Goal: Transaction & Acquisition: Purchase product/service

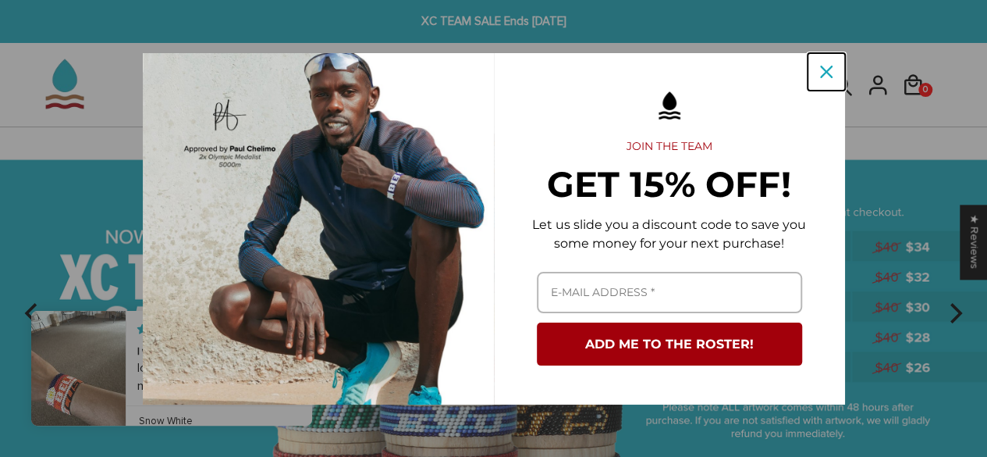
click at [826, 74] on icon "close icon" at bounding box center [826, 72] width 12 height 12
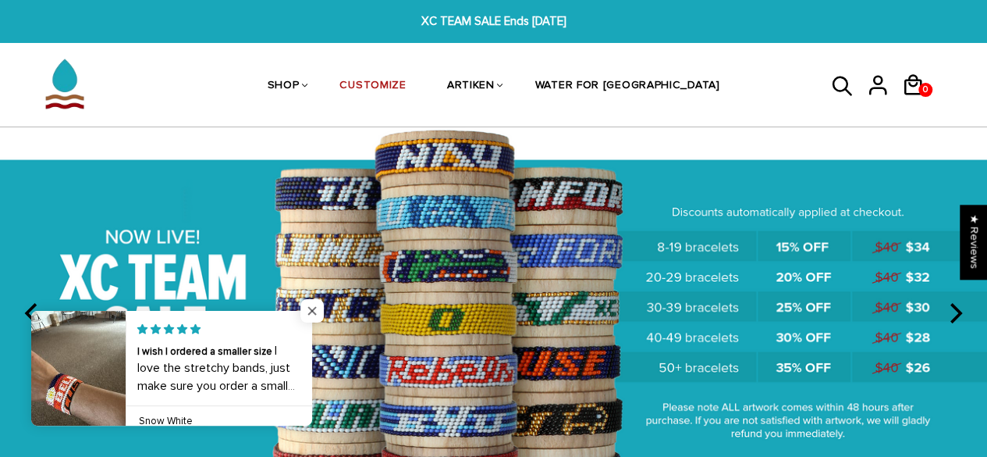
click at [301, 307] on span "Close popup widget" at bounding box center [311, 310] width 23 height 23
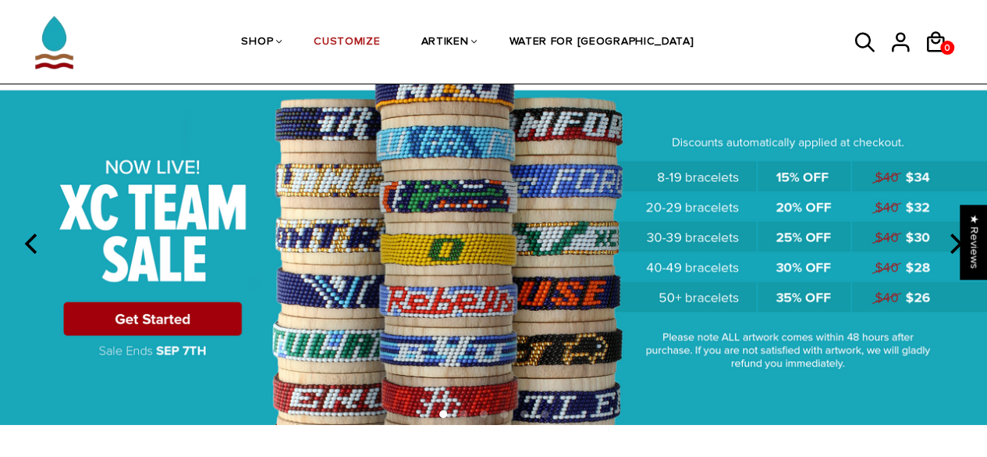
scroll to position [69, 0]
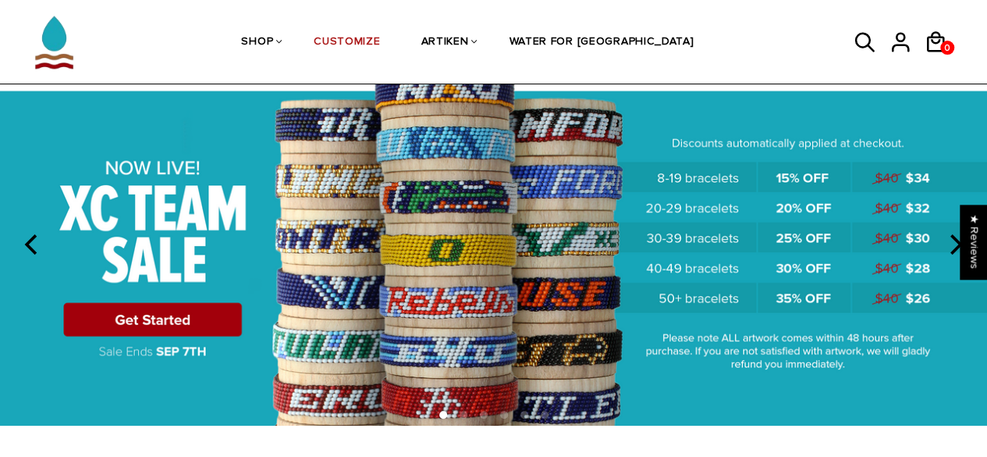
click at [173, 307] on img at bounding box center [493, 242] width 987 height 367
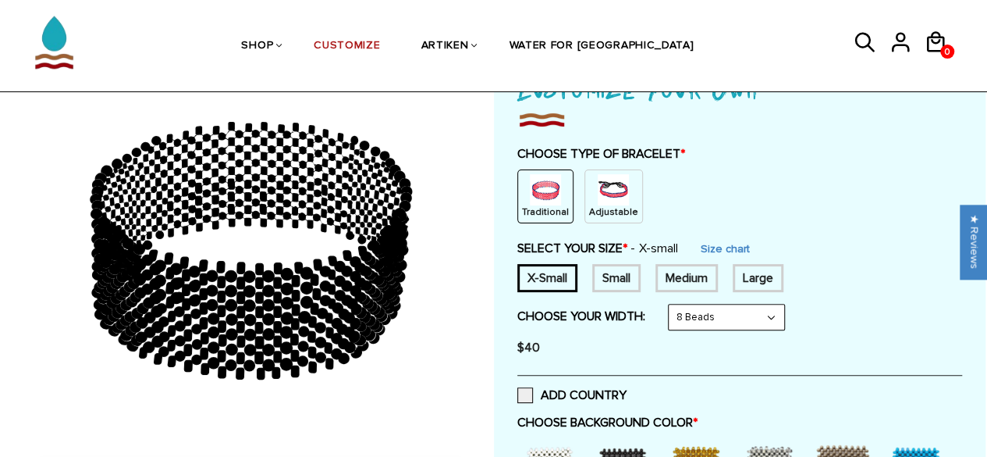
scroll to position [126, 0]
click at [613, 193] on img at bounding box center [613, 190] width 31 height 31
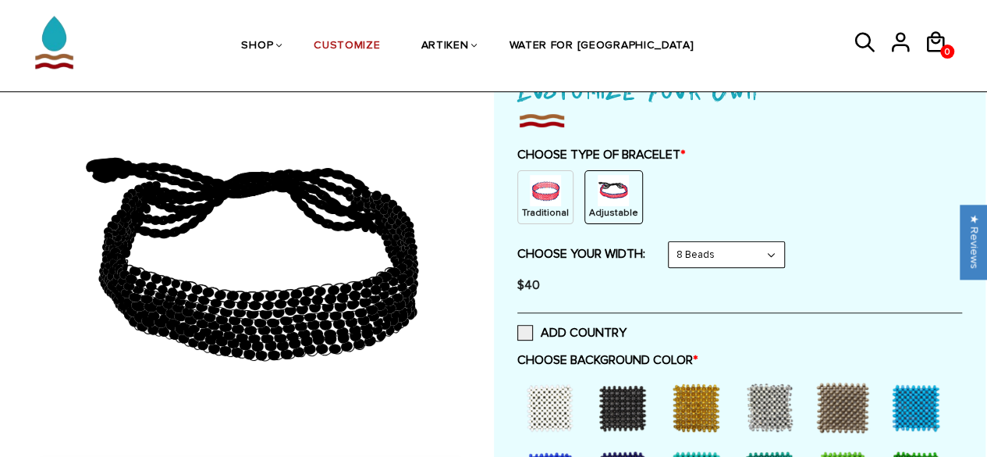
click at [771, 247] on select "8 Beads 6 Beads 10 Beads" at bounding box center [727, 254] width 116 height 25
click at [855, 240] on div "CHOOSE TYPE OF BRACELET * Traditional Adjustable Traditional / X-Small / 8 Bead…" at bounding box center [739, 224] width 445 height 155
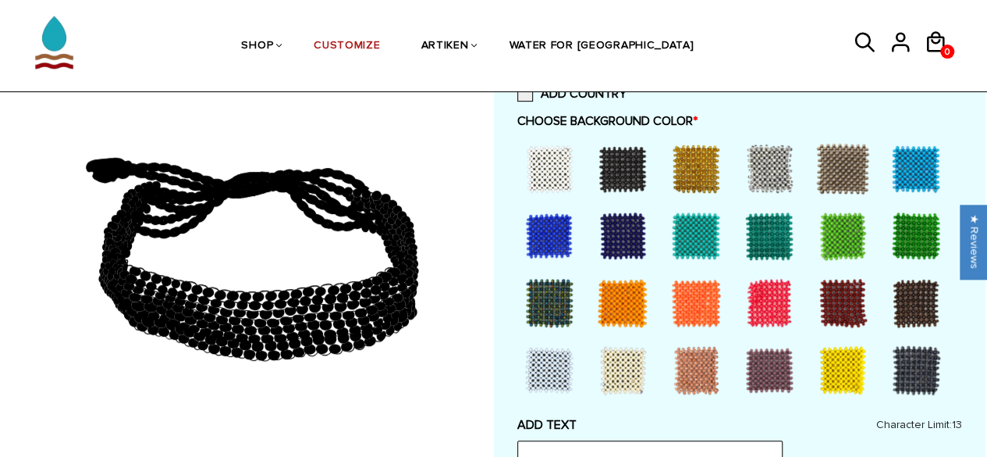
scroll to position [366, 0]
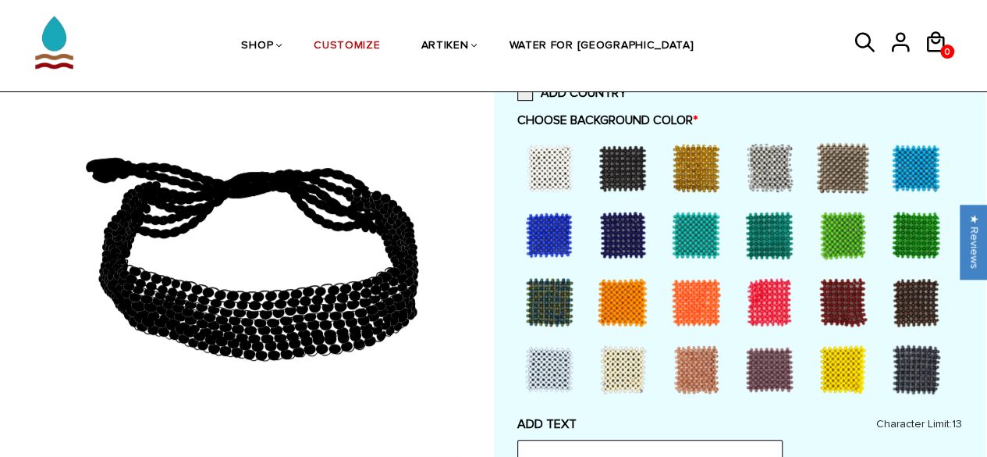
click at [642, 230] on div at bounding box center [623, 235] width 62 height 62
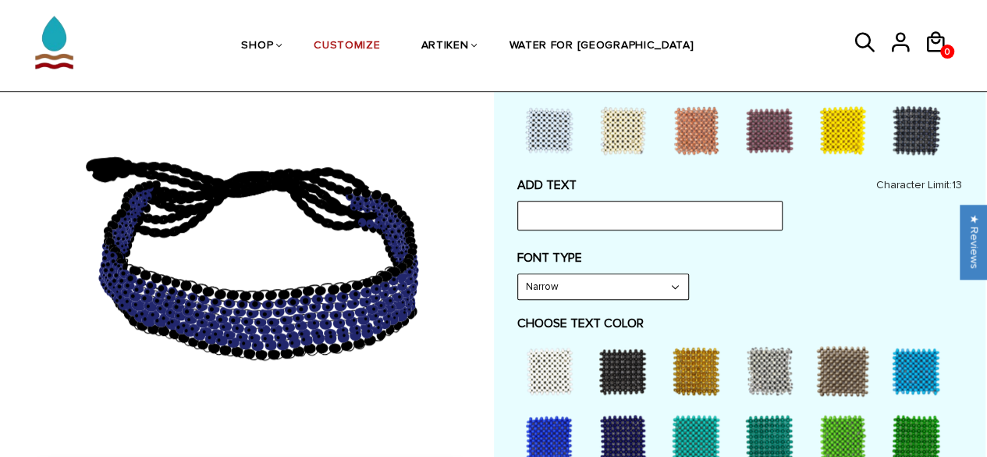
scroll to position [603, 0]
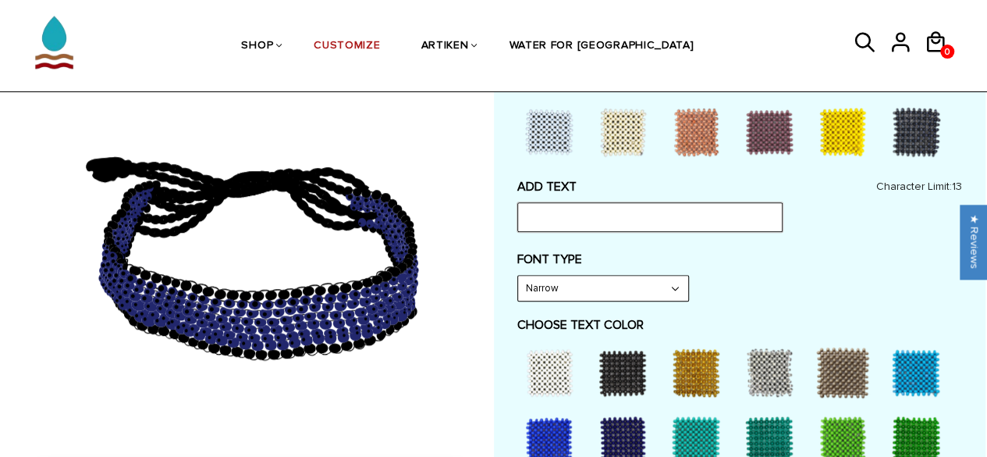
click at [618, 216] on input "text" at bounding box center [649, 217] width 265 height 30
type input "#AsOne"
click at [752, 261] on label "FONT TYPE" at bounding box center [739, 259] width 445 height 16
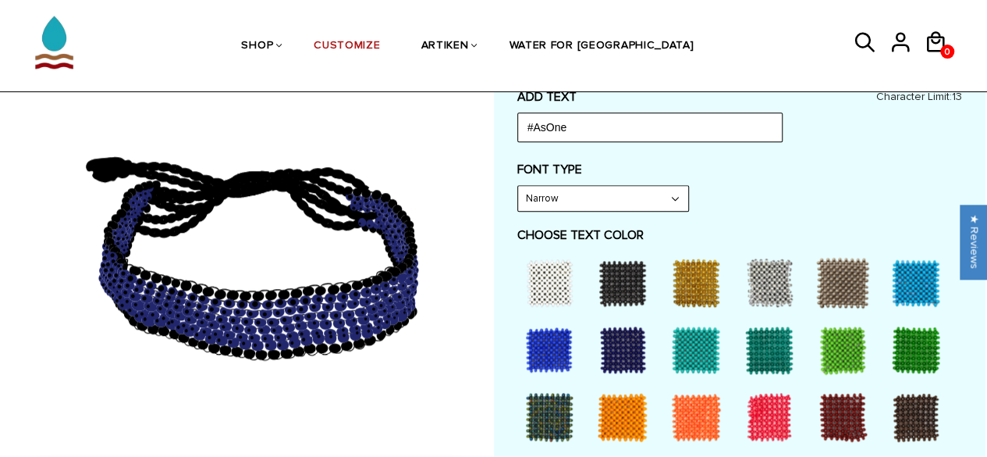
scroll to position [691, 0]
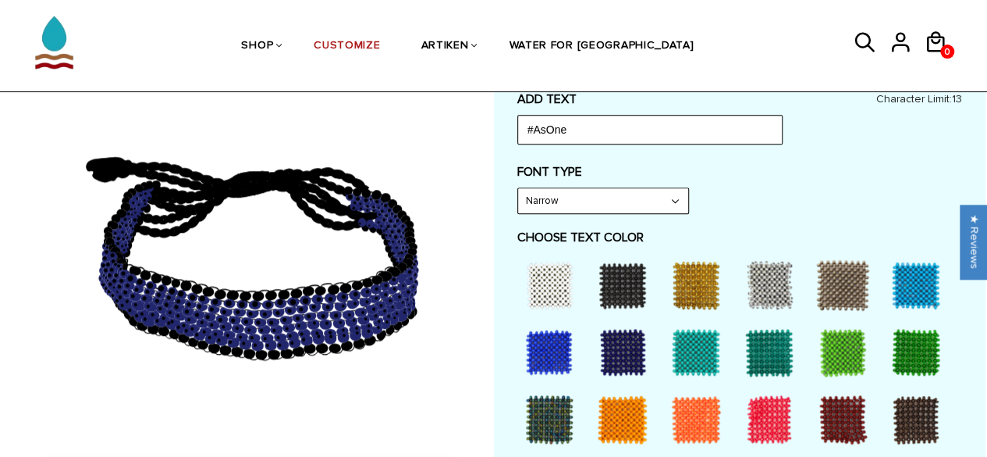
click at [702, 275] on div at bounding box center [696, 285] width 62 height 62
click at [670, 188] on select "Narrow Bold" at bounding box center [603, 200] width 170 height 25
click at [518, 188] on select "Narrow Bold" at bounding box center [603, 200] width 170 height 25
click at [675, 193] on select "Narrow Bold" at bounding box center [603, 200] width 170 height 25
select select "Narrow"
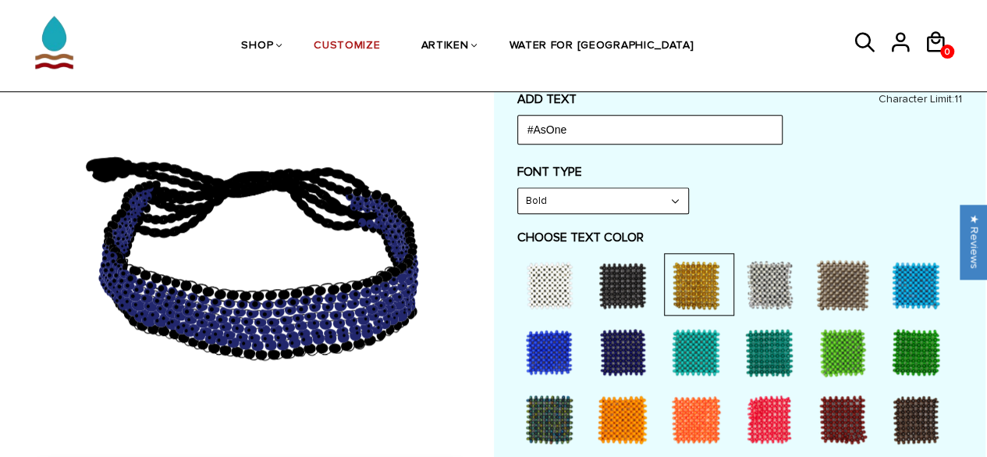
click at [518, 188] on select "Narrow Bold" at bounding box center [603, 200] width 170 height 25
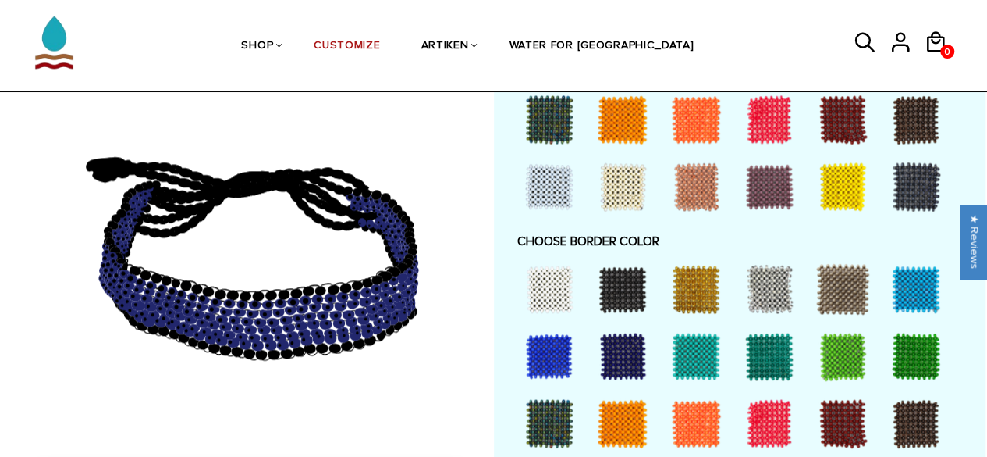
scroll to position [988, 0]
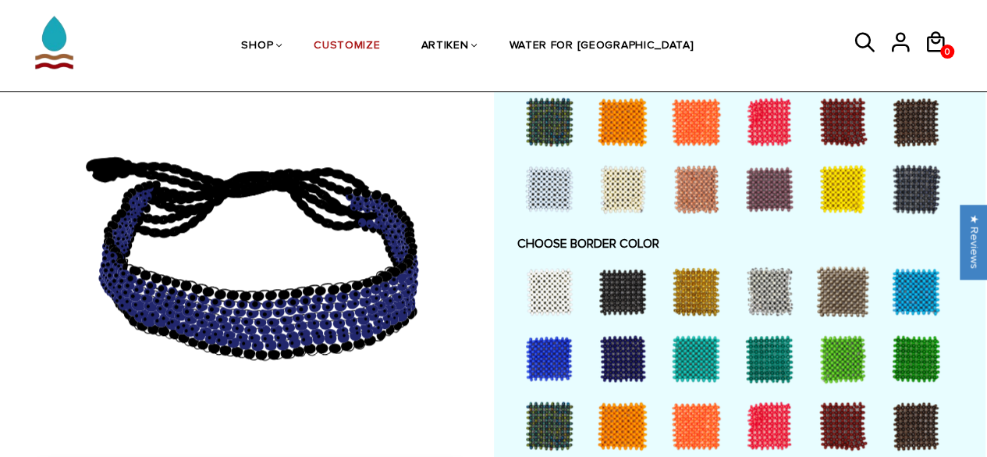
click at [695, 283] on div at bounding box center [696, 291] width 62 height 62
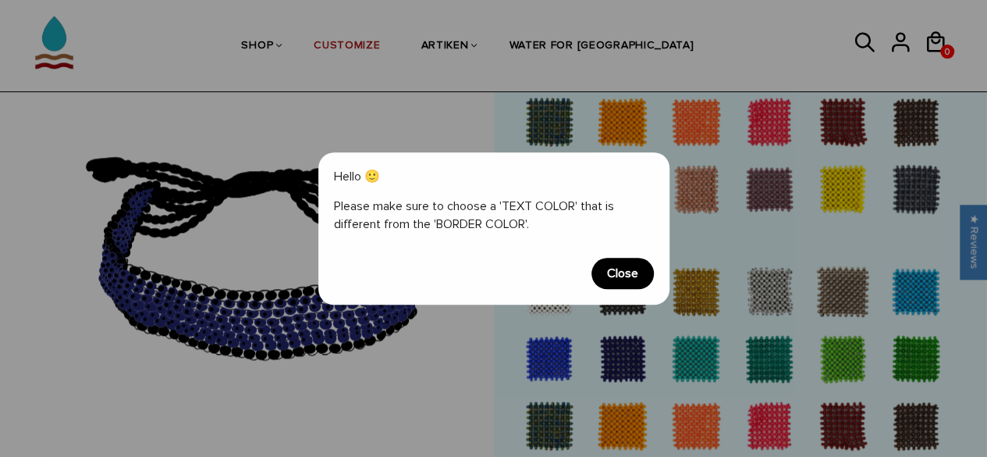
click at [630, 272] on span "Close" at bounding box center [623, 273] width 62 height 31
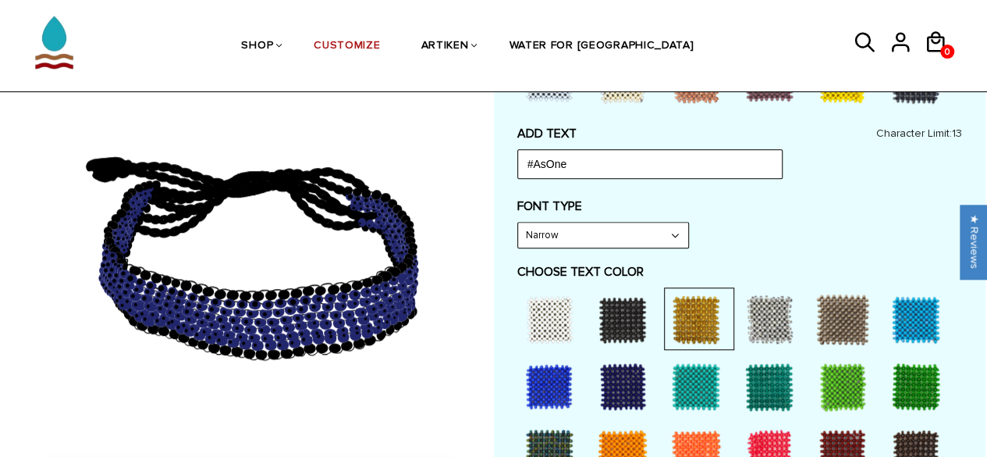
scroll to position [659, 0]
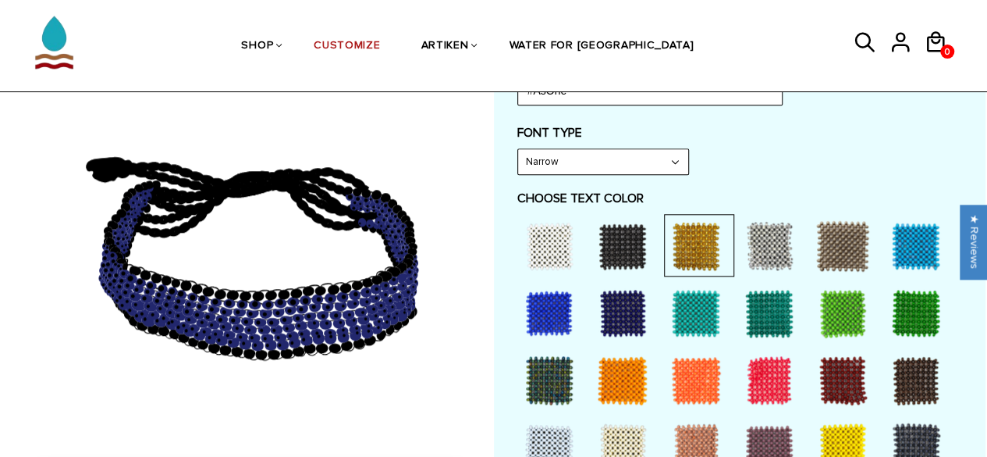
click at [557, 241] on div at bounding box center [549, 246] width 62 height 62
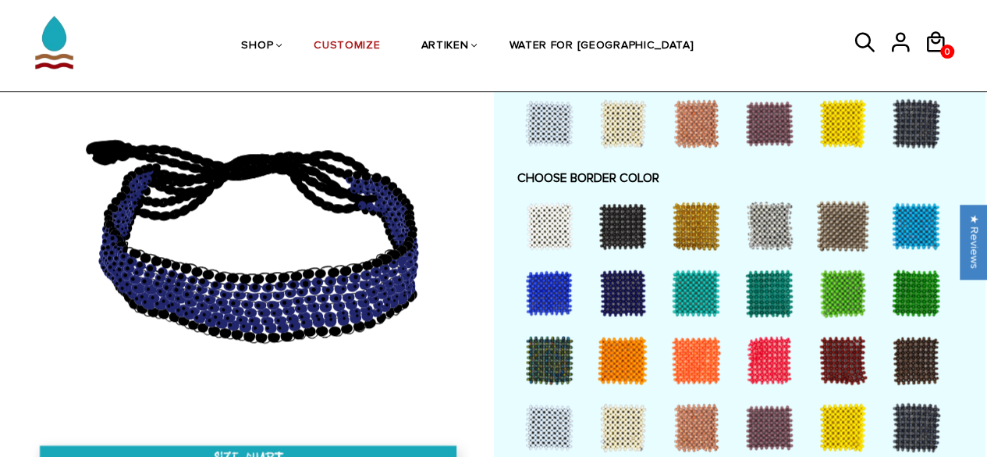
scroll to position [1056, 0]
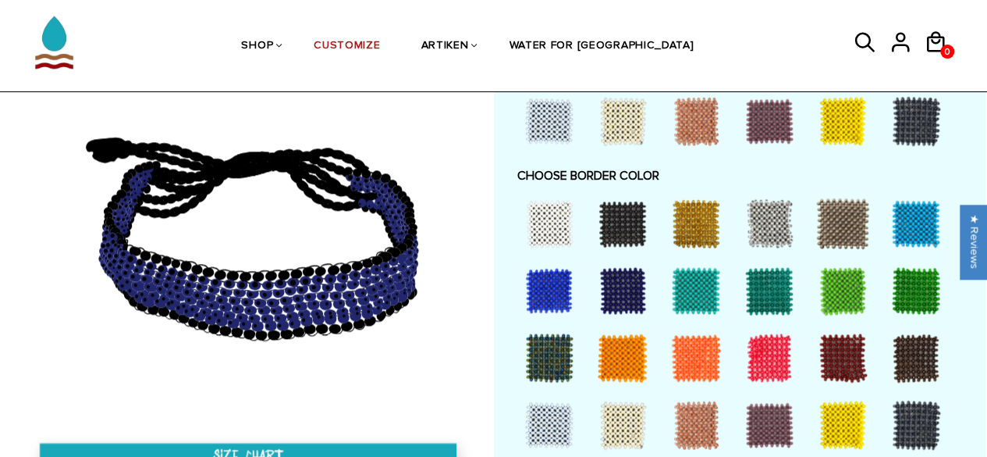
click at [680, 203] on div at bounding box center [696, 223] width 62 height 62
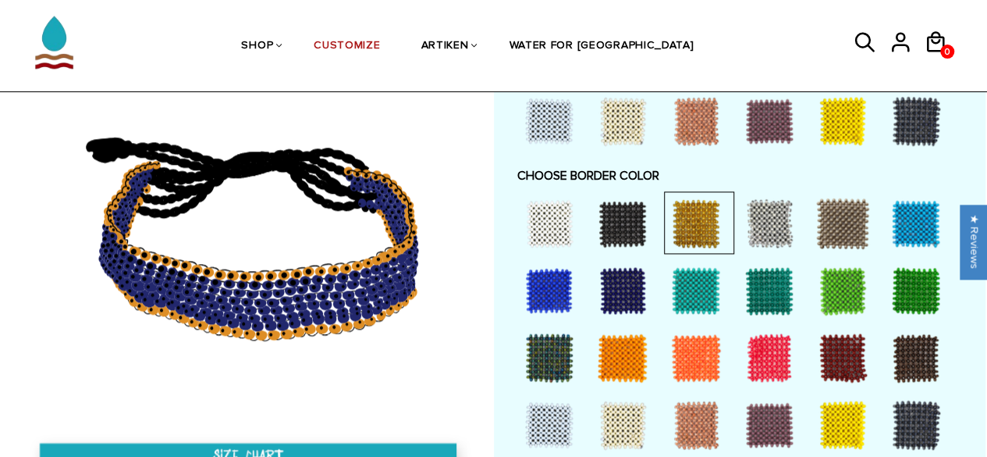
click at [627, 413] on div at bounding box center [623, 424] width 62 height 62
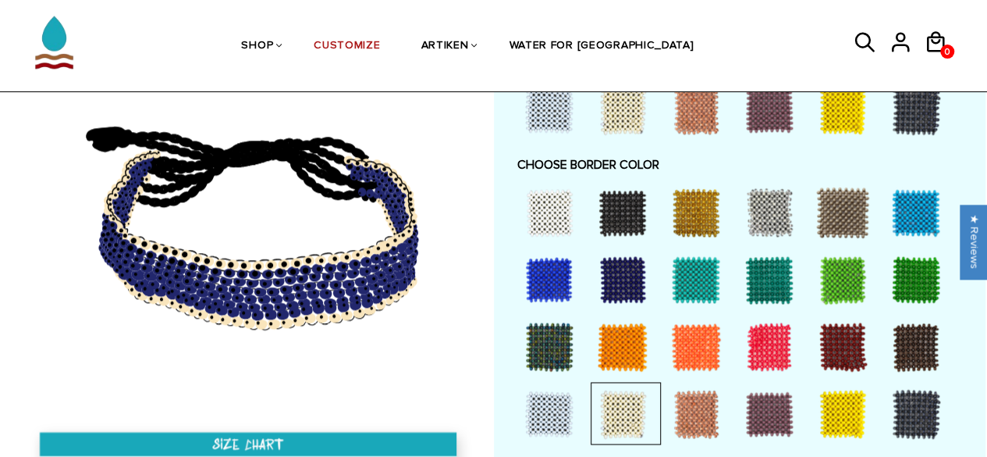
scroll to position [1068, 0]
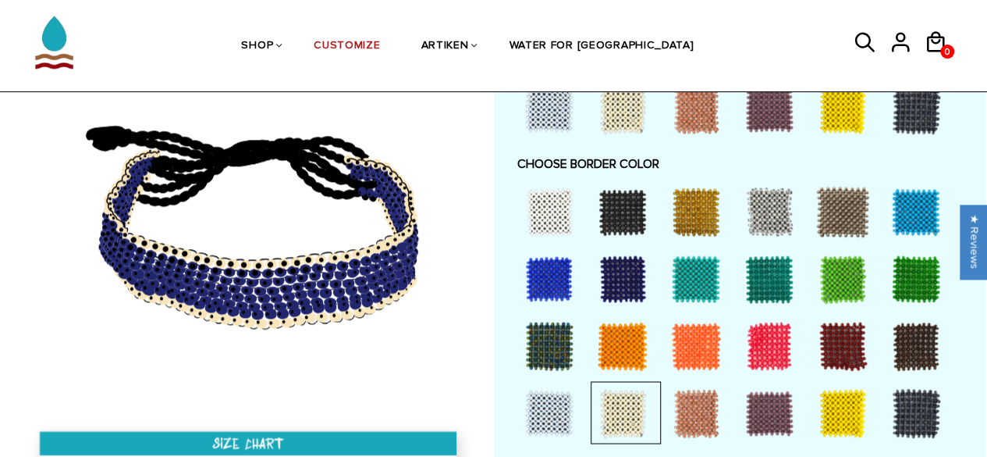
click at [691, 411] on div at bounding box center [696, 413] width 62 height 62
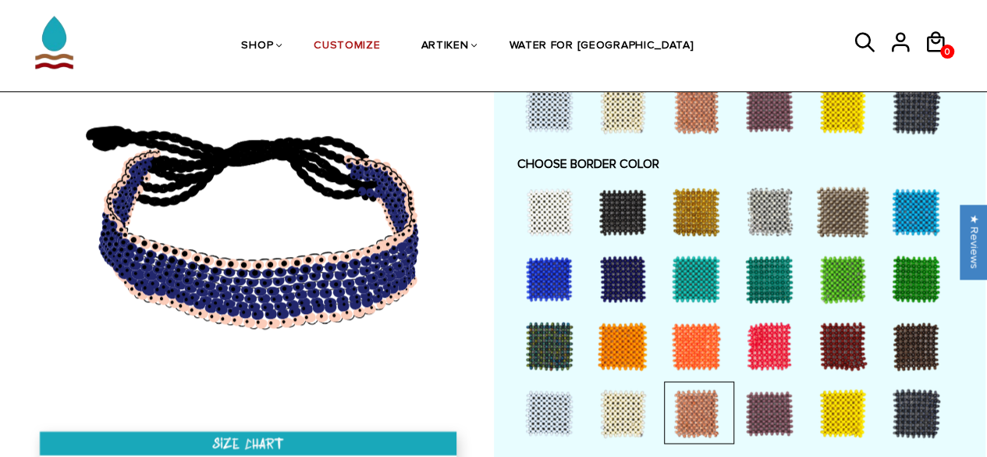
click at [752, 402] on div at bounding box center [769, 413] width 62 height 62
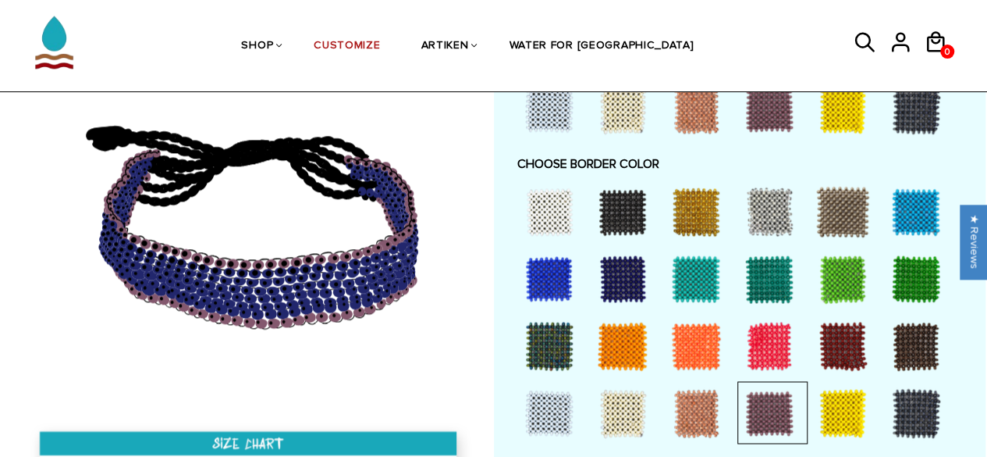
click at [854, 407] on div at bounding box center [843, 413] width 62 height 62
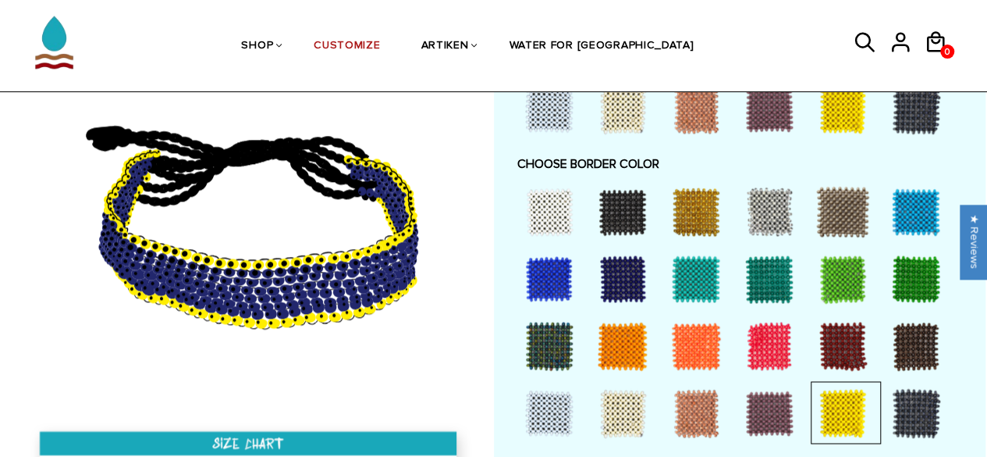
click at [905, 406] on div at bounding box center [916, 413] width 62 height 62
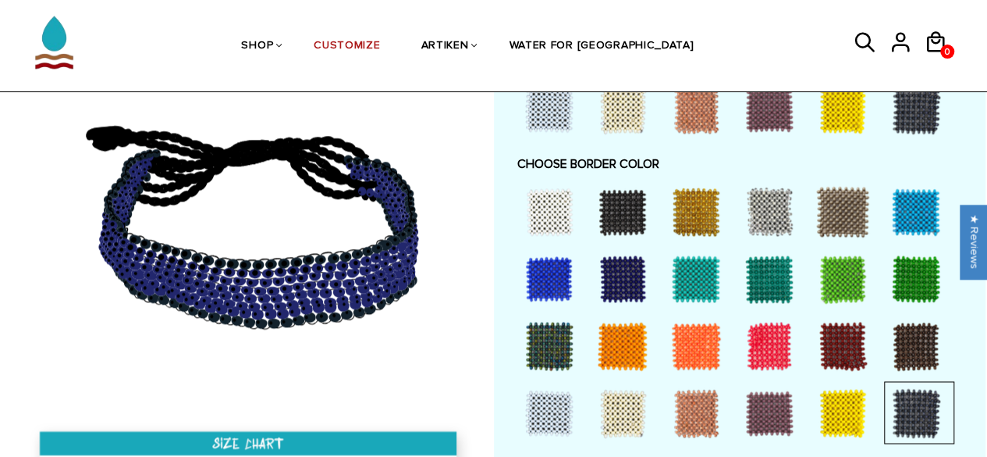
click at [920, 342] on div at bounding box center [916, 346] width 62 height 62
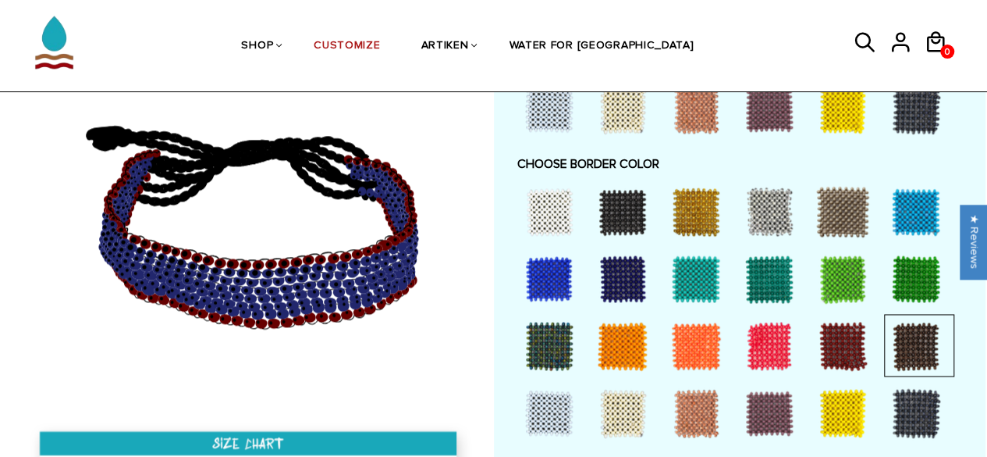
click at [617, 403] on div at bounding box center [623, 413] width 62 height 62
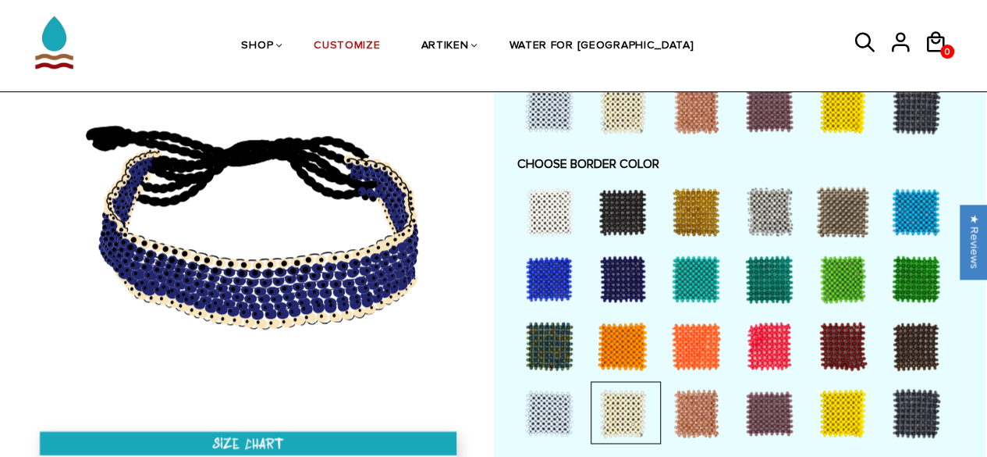
click at [699, 204] on div at bounding box center [696, 211] width 62 height 62
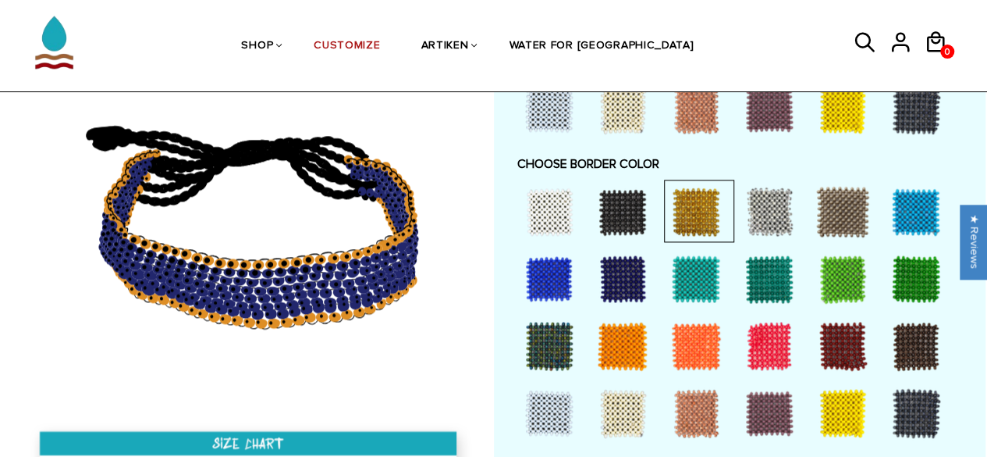
click at [556, 204] on div at bounding box center [549, 211] width 62 height 62
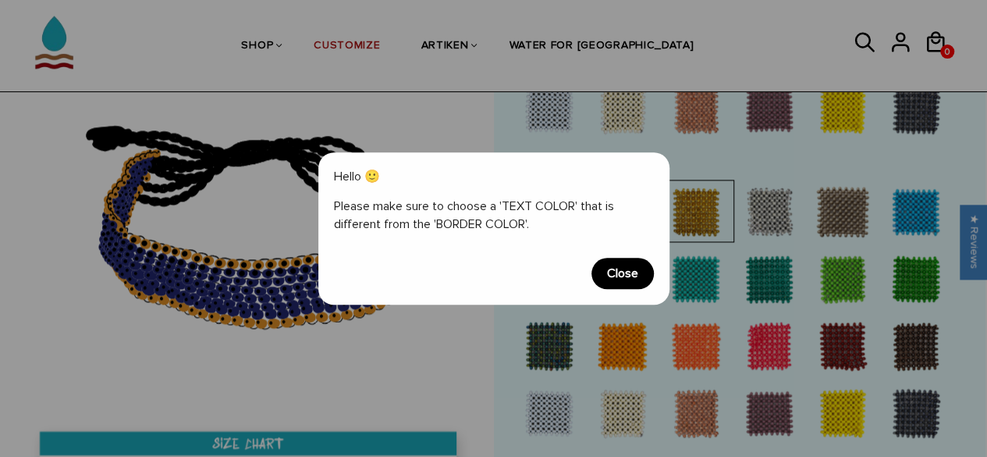
click at [646, 283] on span "Close" at bounding box center [623, 273] width 62 height 31
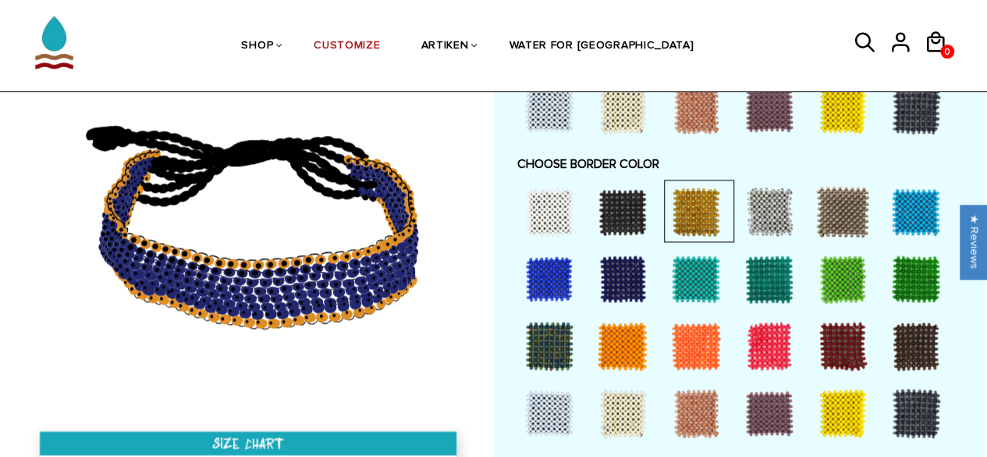
click at [764, 207] on div at bounding box center [769, 211] width 62 height 62
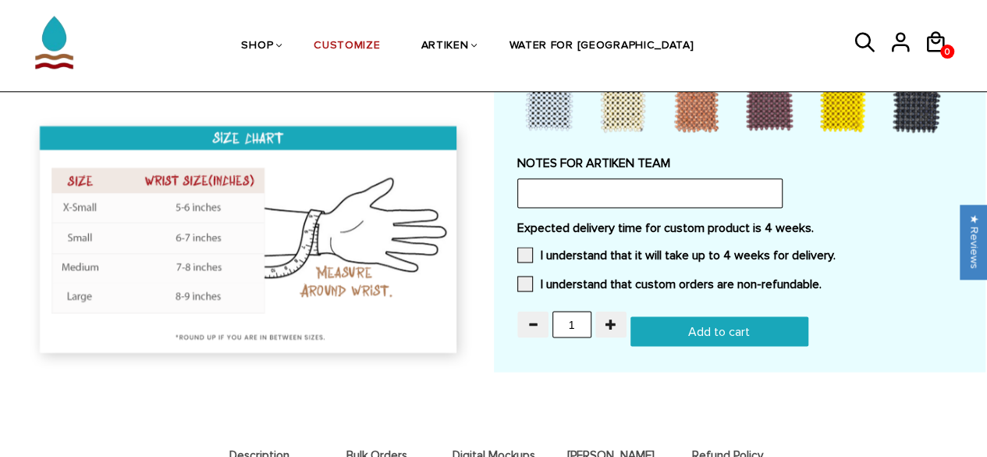
scroll to position [1372, 0]
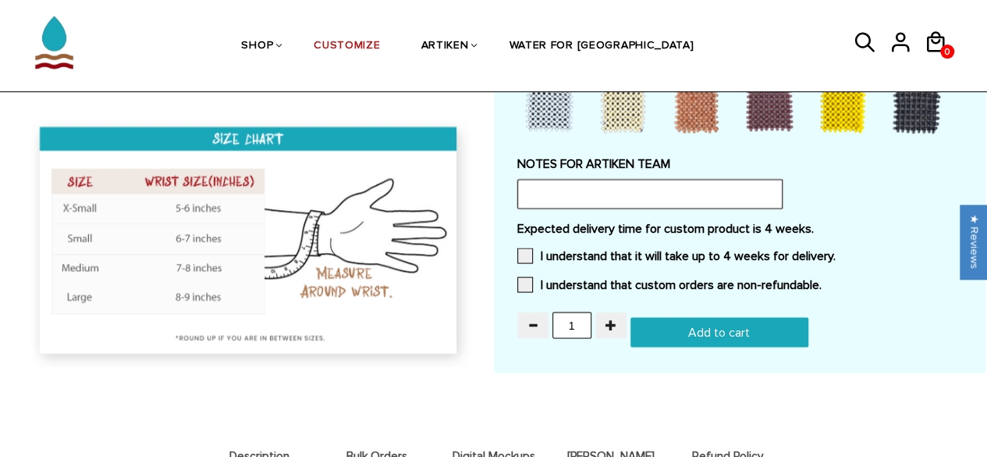
click at [595, 183] on input "text" at bounding box center [649, 194] width 265 height 30
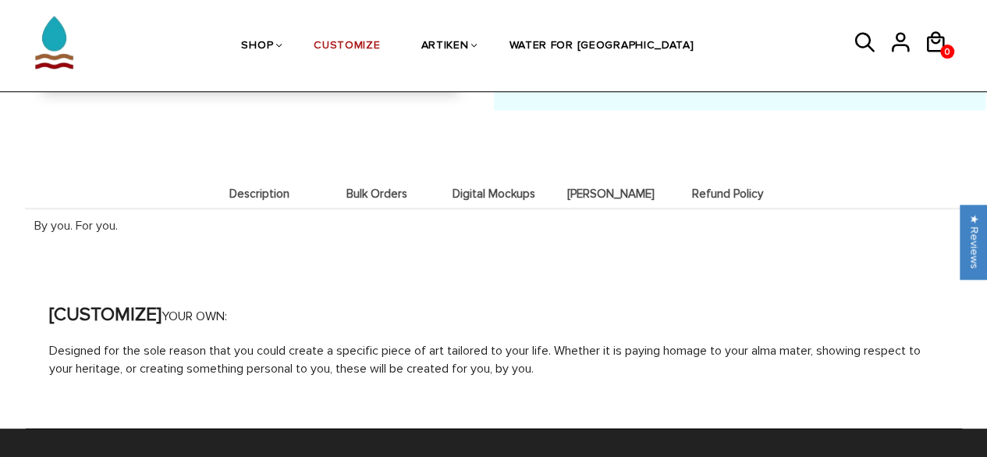
scroll to position [1634, 0]
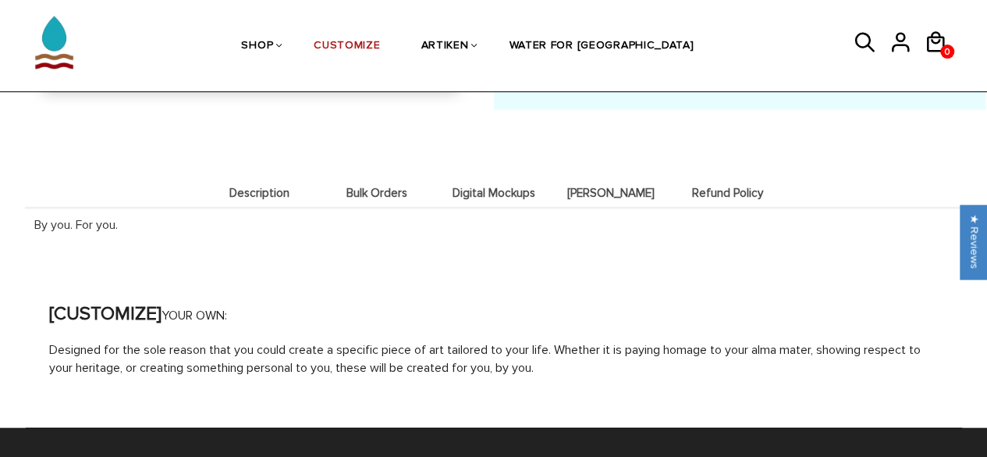
click at [499, 187] on span "Digital Mockups" at bounding box center [493, 193] width 109 height 13
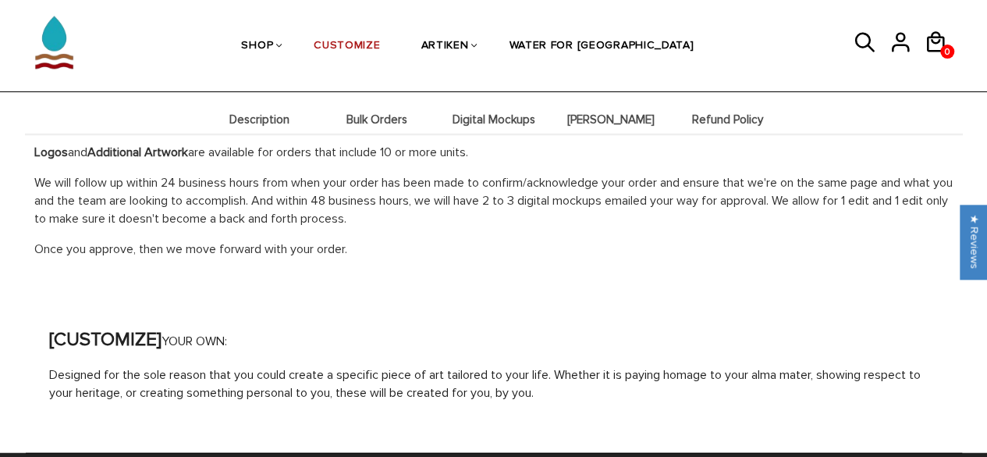
scroll to position [1292, 0]
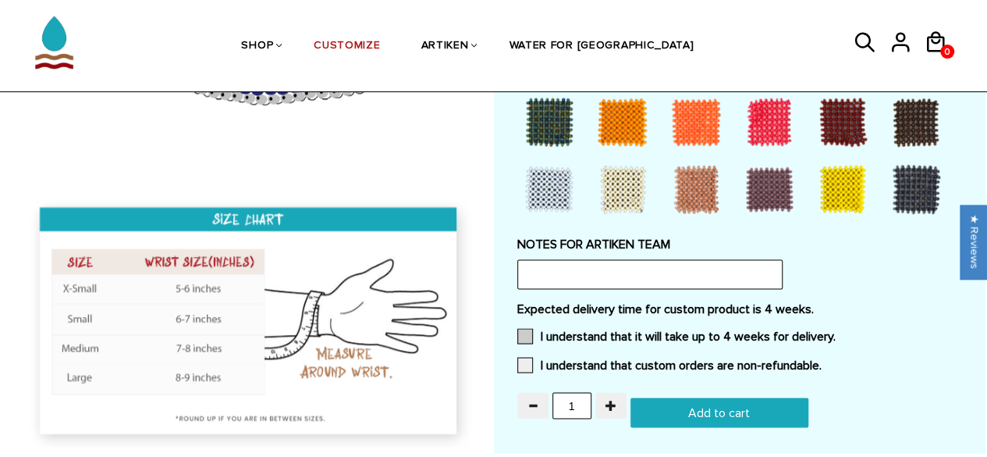
click at [528, 333] on span at bounding box center [525, 336] width 16 height 16
click at [836, 331] on input "I understand that it will take up to 4 weeks for delivery." at bounding box center [836, 331] width 0 height 0
click at [523, 364] on span at bounding box center [525, 365] width 16 height 16
click at [822, 360] on input "I understand that custom orders are non-refundable." at bounding box center [822, 360] width 0 height 0
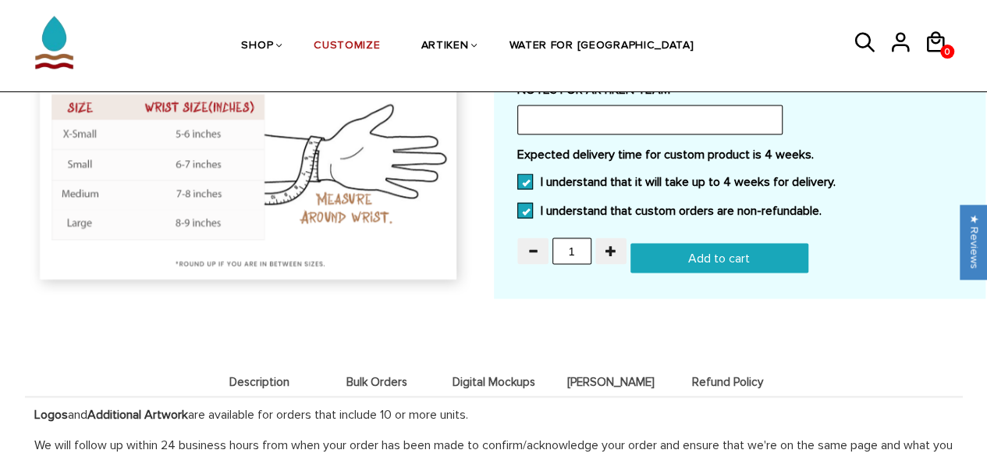
scroll to position [1324, 0]
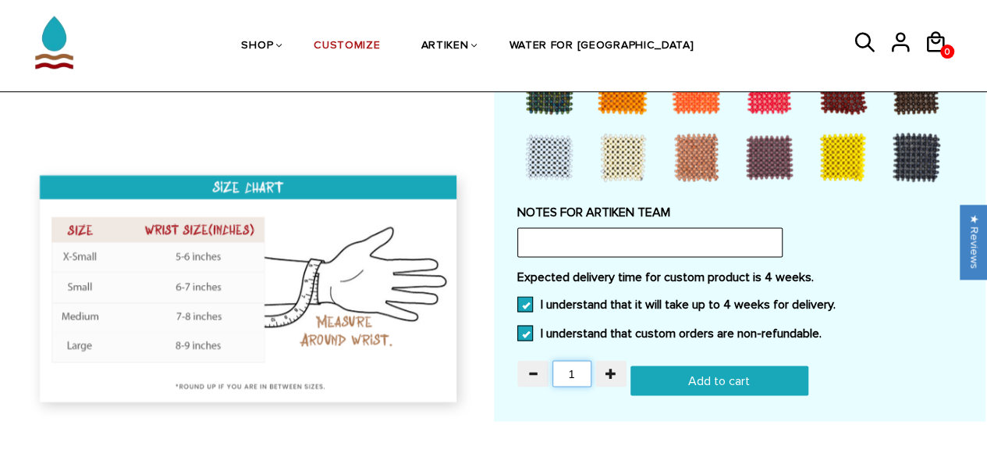
click at [575, 366] on input "1" at bounding box center [572, 373] width 39 height 27
type input "40"
click at [876, 329] on div "Expected delivery time for custom product is 4 weeks. I understand that it will…" at bounding box center [739, 308] width 445 height 81
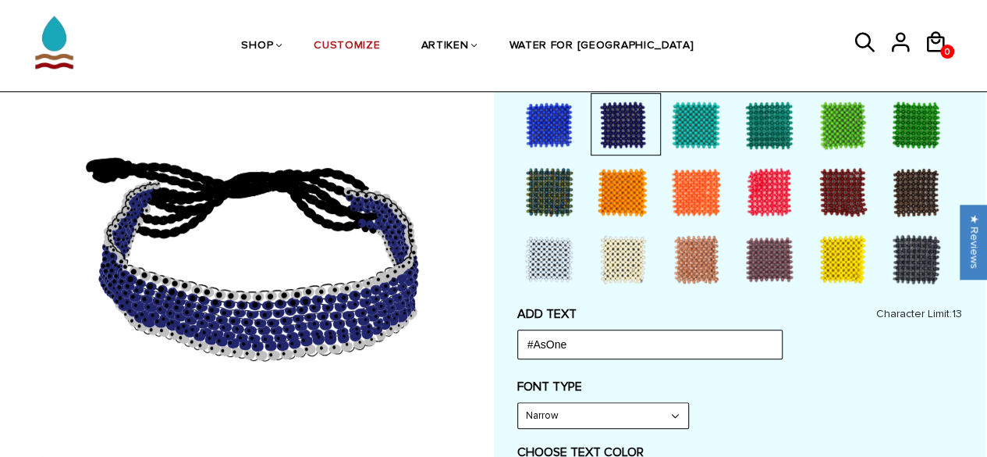
scroll to position [421, 0]
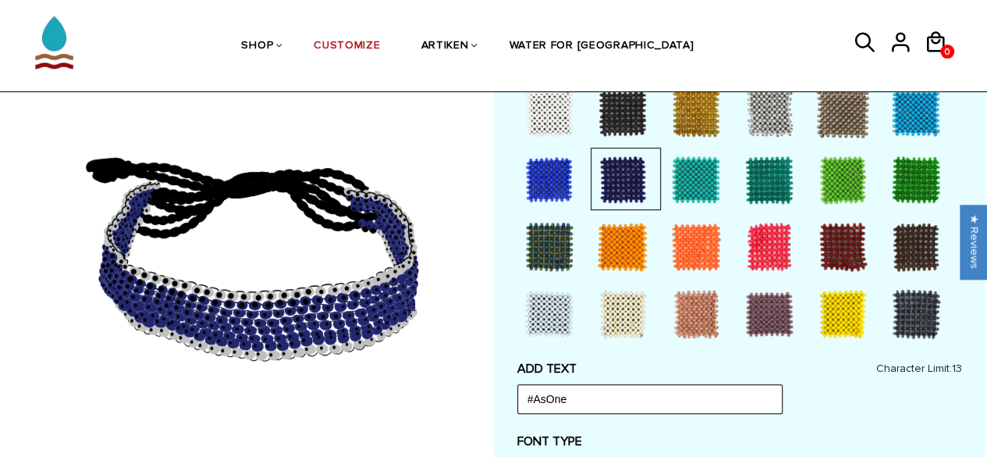
click at [548, 99] on div at bounding box center [549, 112] width 62 height 62
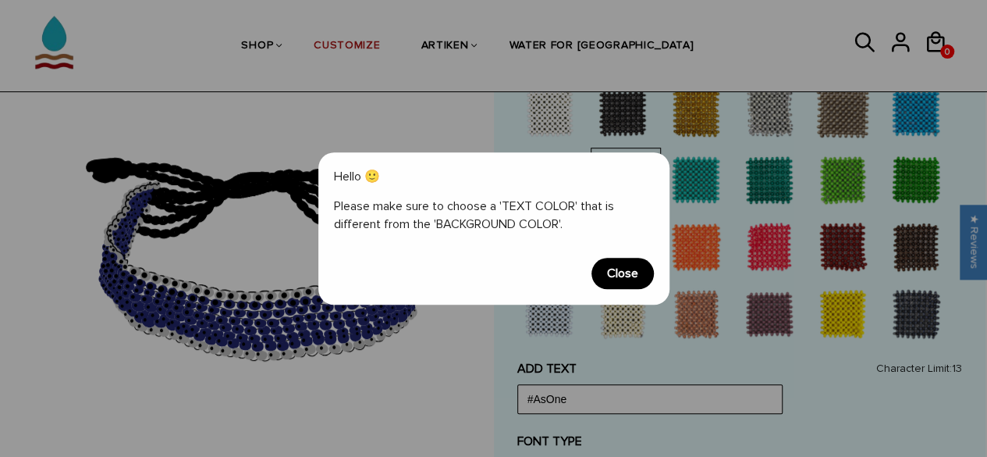
click at [626, 275] on span "Close" at bounding box center [623, 273] width 62 height 31
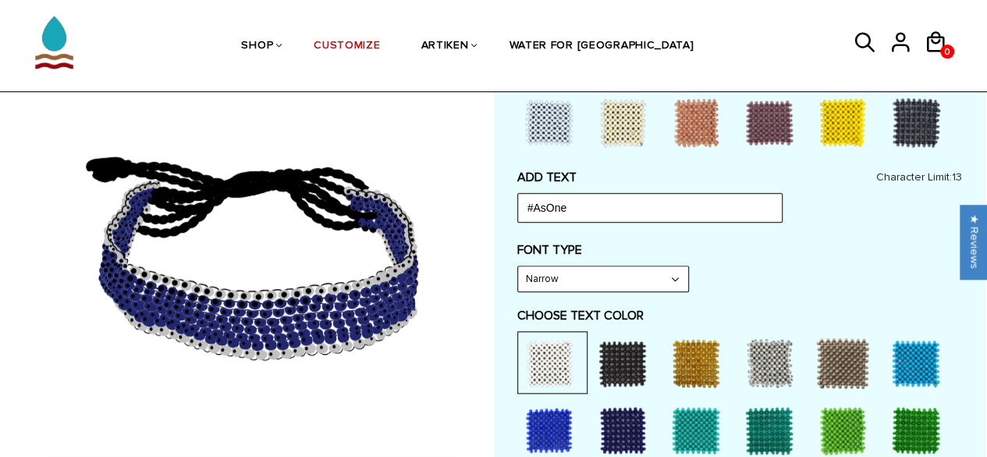
scroll to position [612, 0]
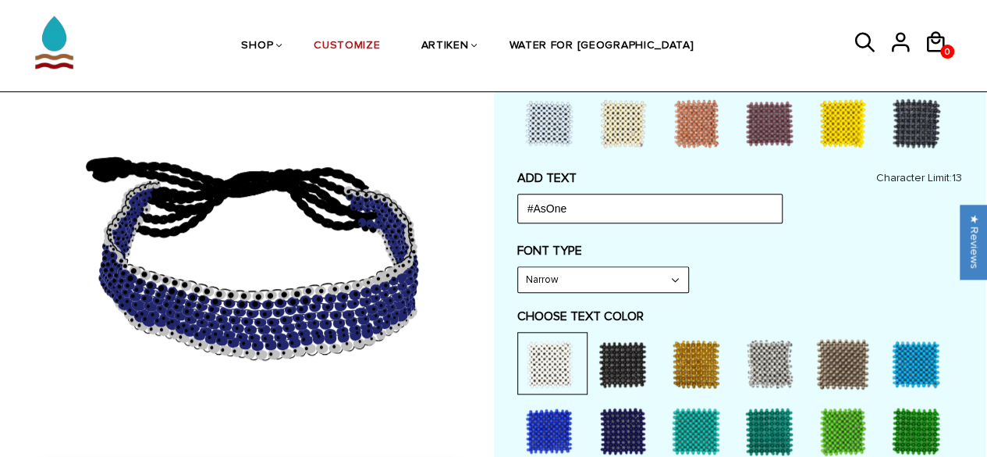
click at [627, 368] on div at bounding box center [623, 363] width 62 height 62
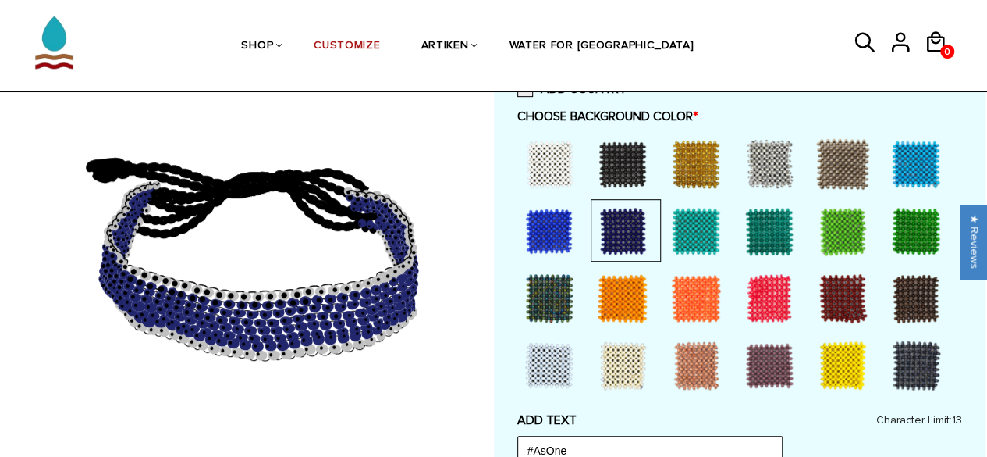
click at [559, 153] on div at bounding box center [549, 164] width 62 height 62
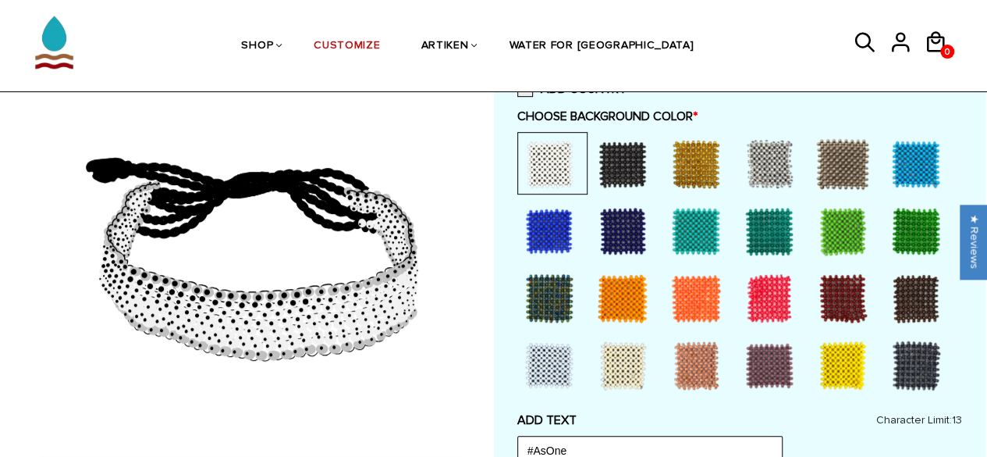
click at [559, 153] on div at bounding box center [549, 164] width 62 height 62
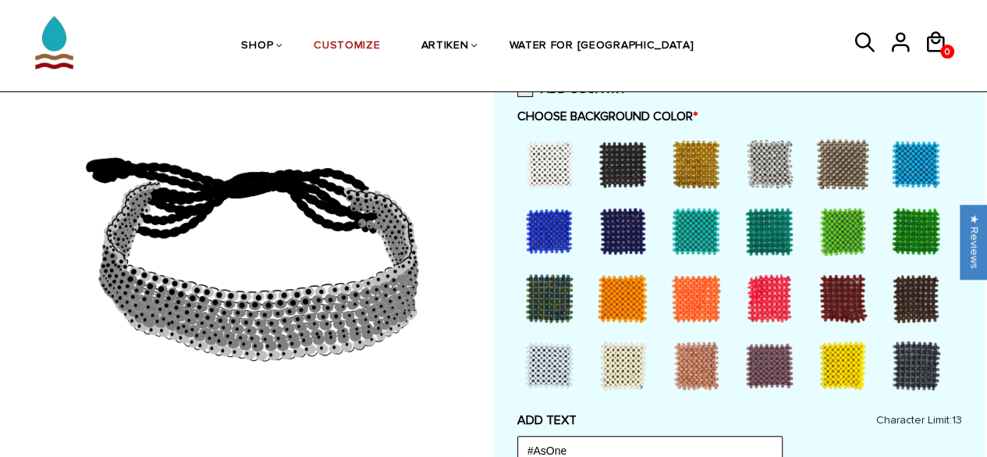
click at [559, 153] on div at bounding box center [549, 164] width 62 height 62
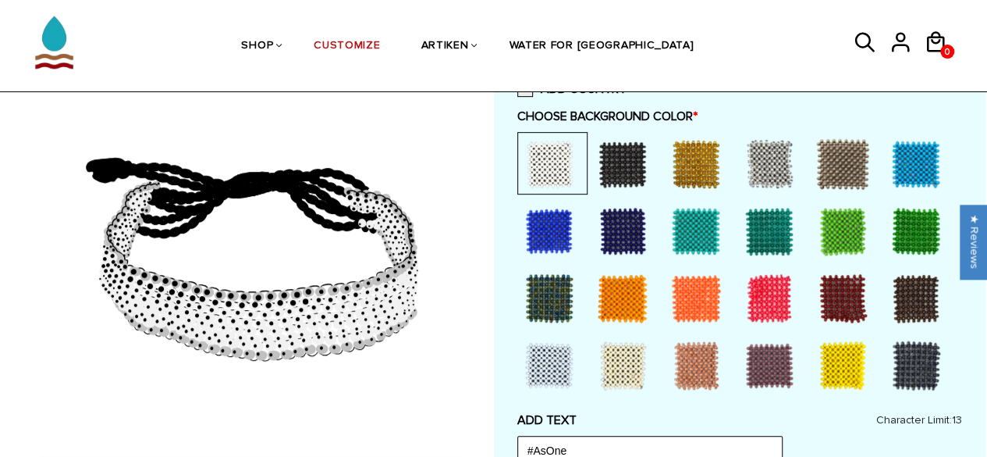
click at [559, 153] on div at bounding box center [549, 164] width 62 height 62
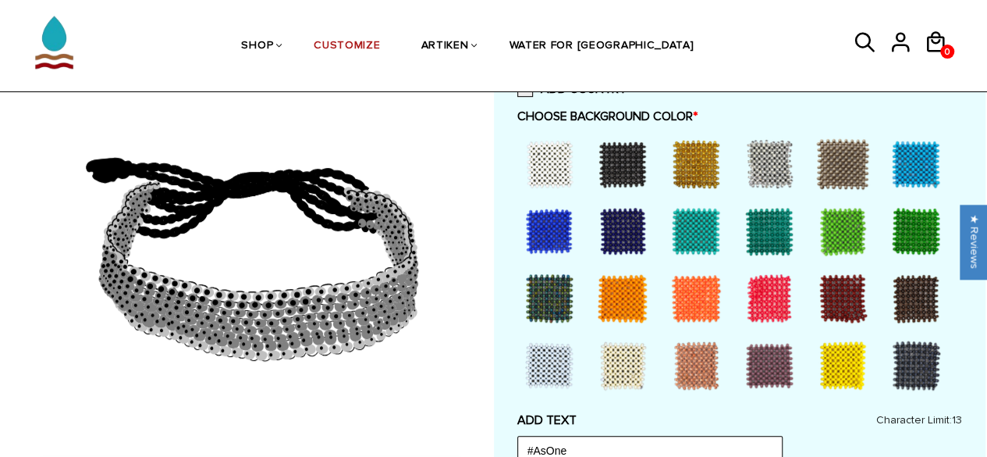
click at [559, 153] on div at bounding box center [549, 164] width 62 height 62
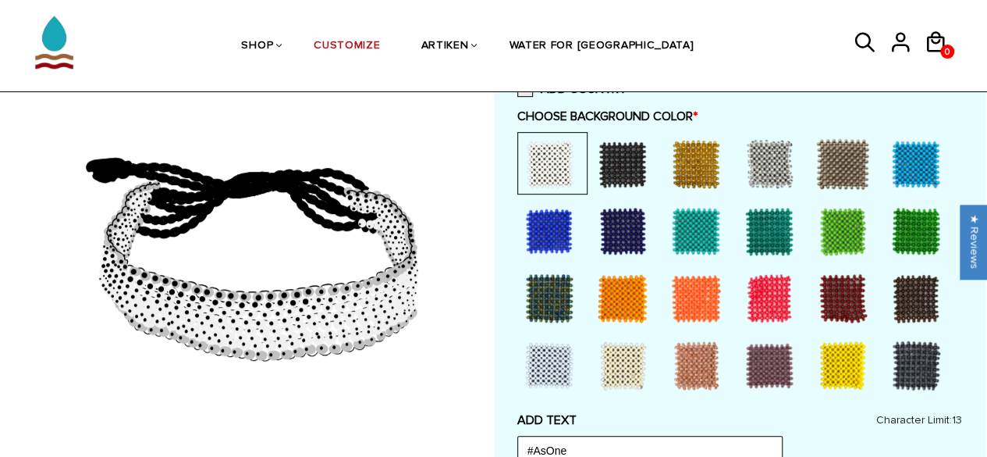
click at [624, 366] on div at bounding box center [623, 365] width 62 height 62
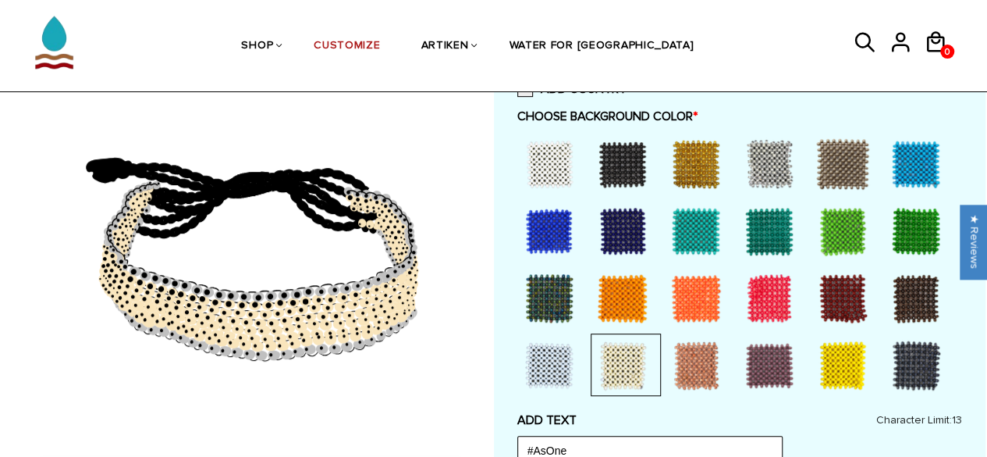
click at [542, 149] on div at bounding box center [549, 164] width 62 height 62
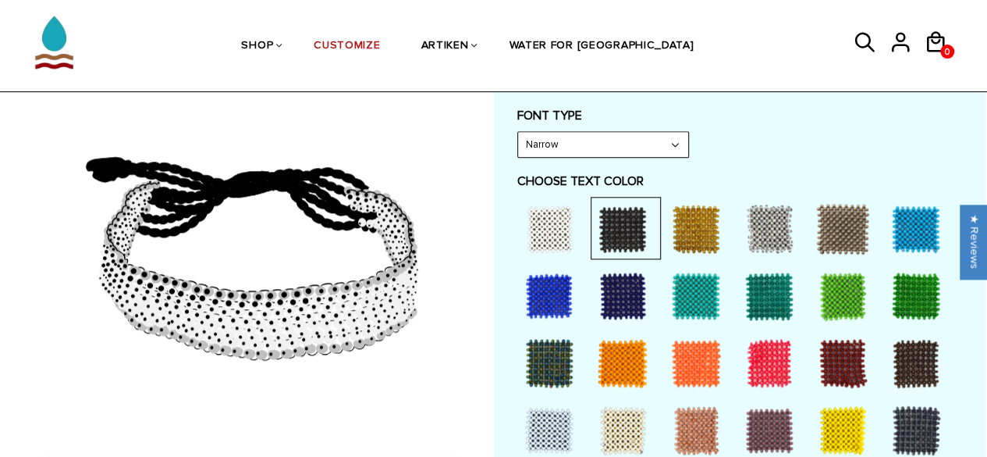
scroll to position [746, 0]
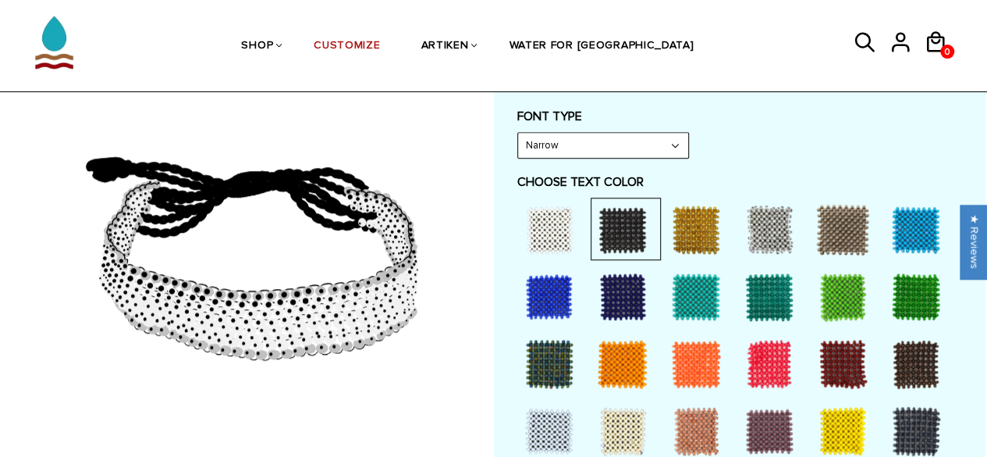
click at [542, 226] on div at bounding box center [549, 229] width 62 height 62
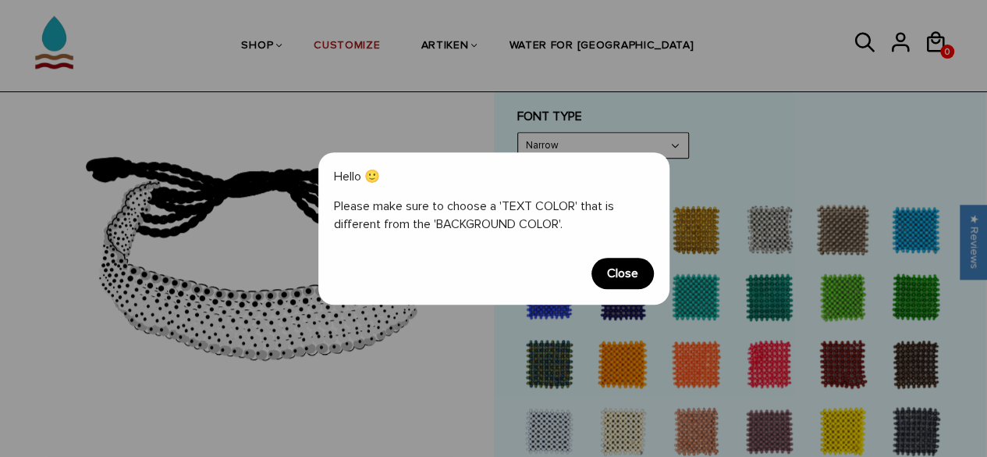
click at [617, 272] on span "Close" at bounding box center [623, 273] width 62 height 31
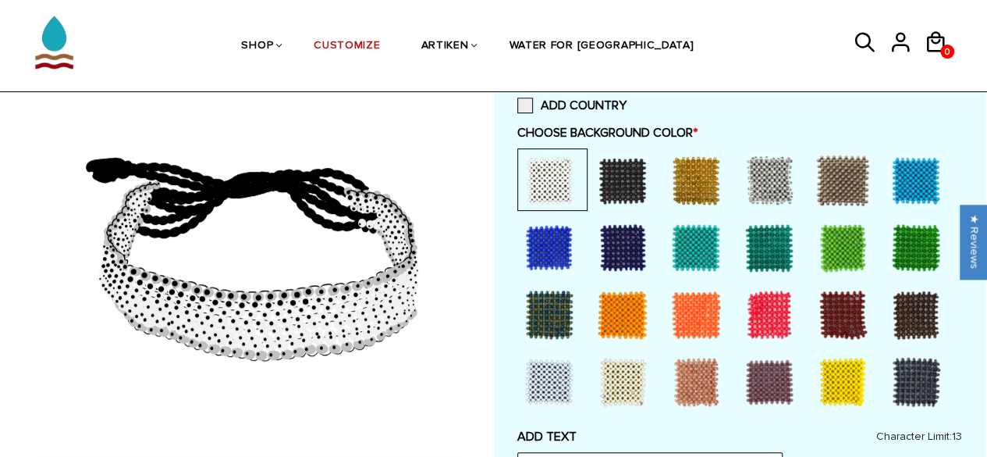
scroll to position [351, 0]
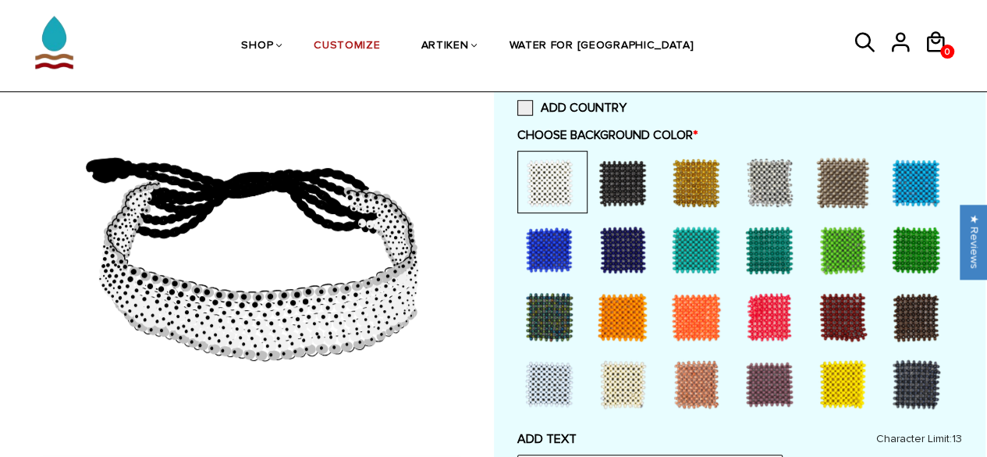
click at [627, 222] on div at bounding box center [623, 250] width 62 height 62
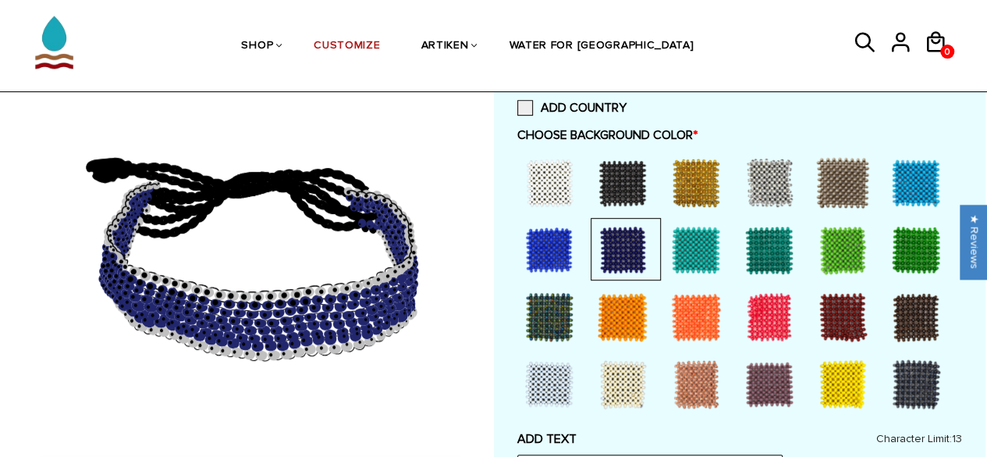
click at [546, 236] on div at bounding box center [549, 250] width 62 height 62
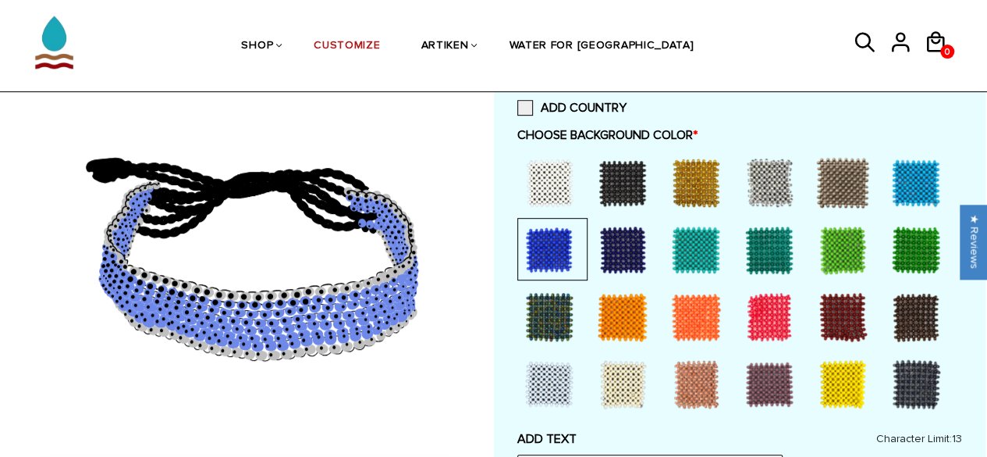
click at [620, 185] on div at bounding box center [623, 182] width 62 height 62
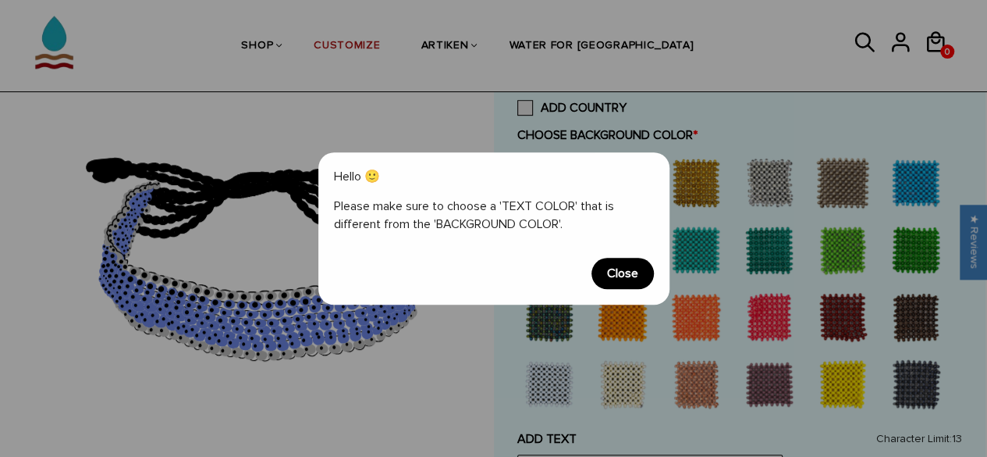
click at [618, 273] on span "Close" at bounding box center [623, 273] width 62 height 31
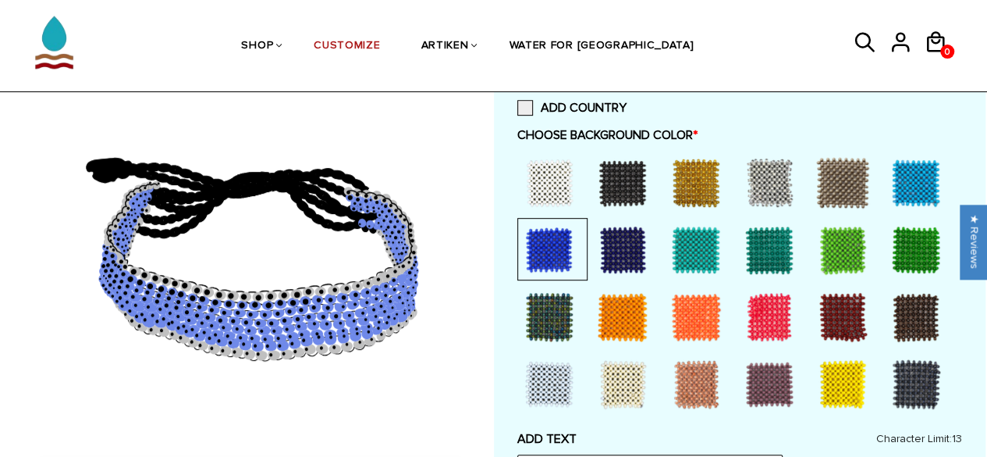
click at [891, 314] on div at bounding box center [916, 317] width 62 height 62
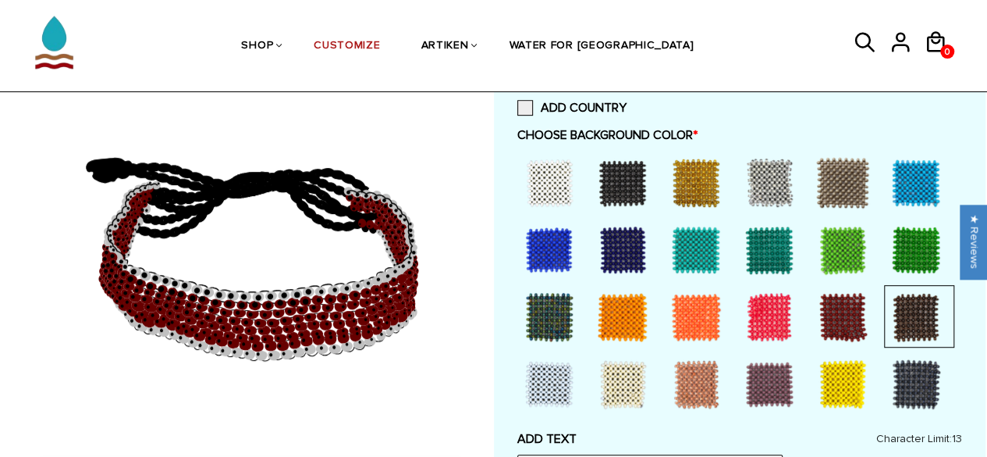
click at [913, 374] on div at bounding box center [916, 384] width 62 height 62
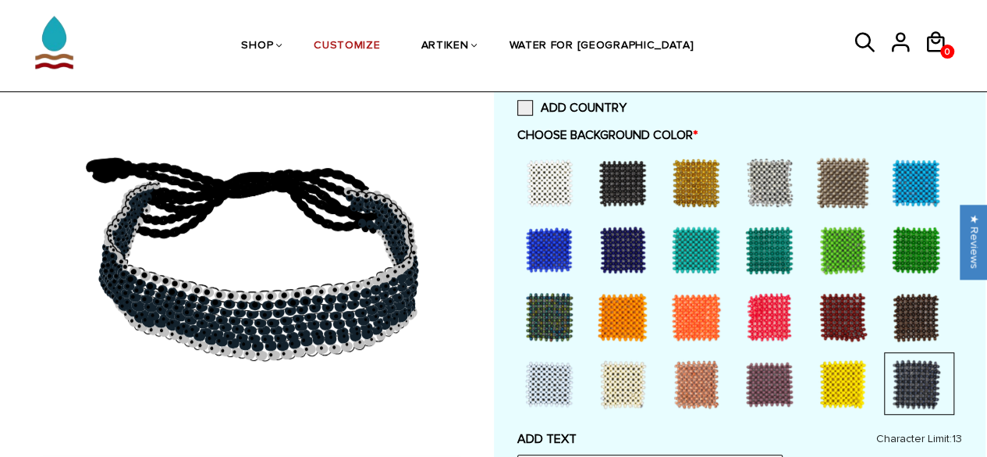
click at [613, 241] on div at bounding box center [623, 250] width 62 height 62
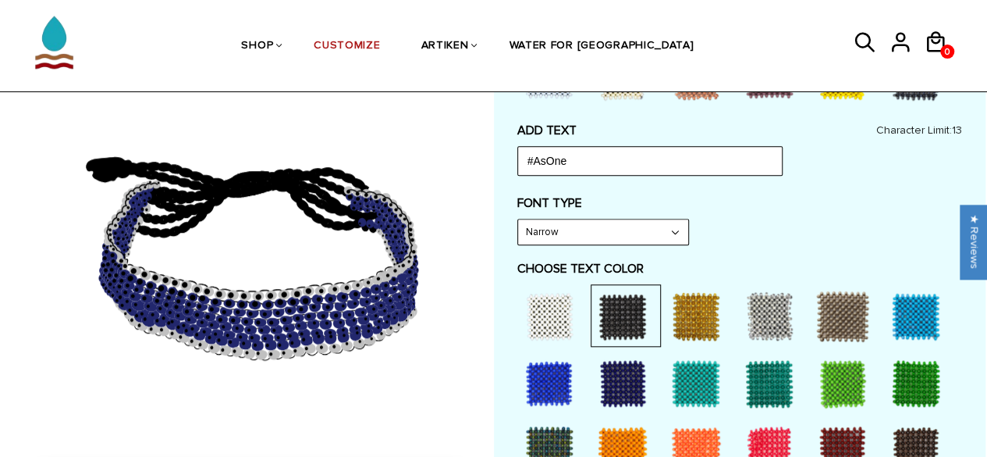
scroll to position [656, 0]
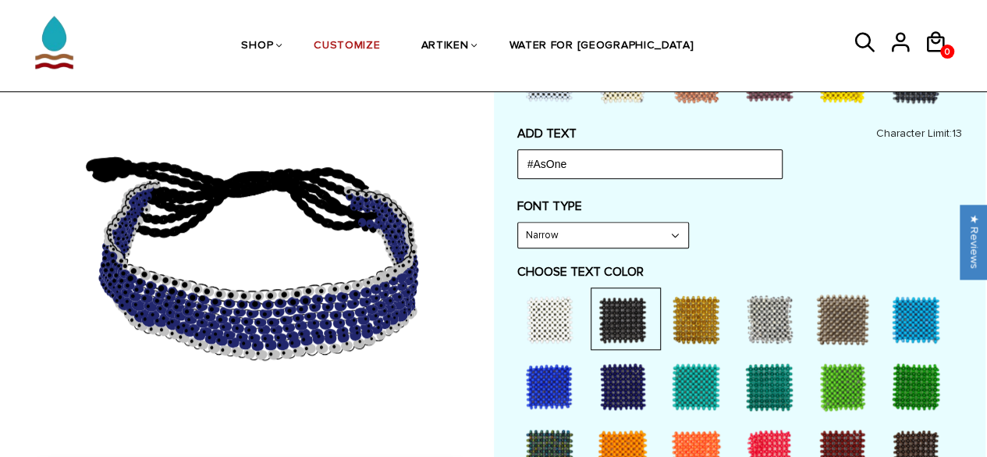
click at [658, 237] on select "Narrow Bold" at bounding box center [603, 234] width 170 height 25
select select "Bold"
click at [518, 222] on select "Narrow Bold" at bounding box center [603, 234] width 170 height 25
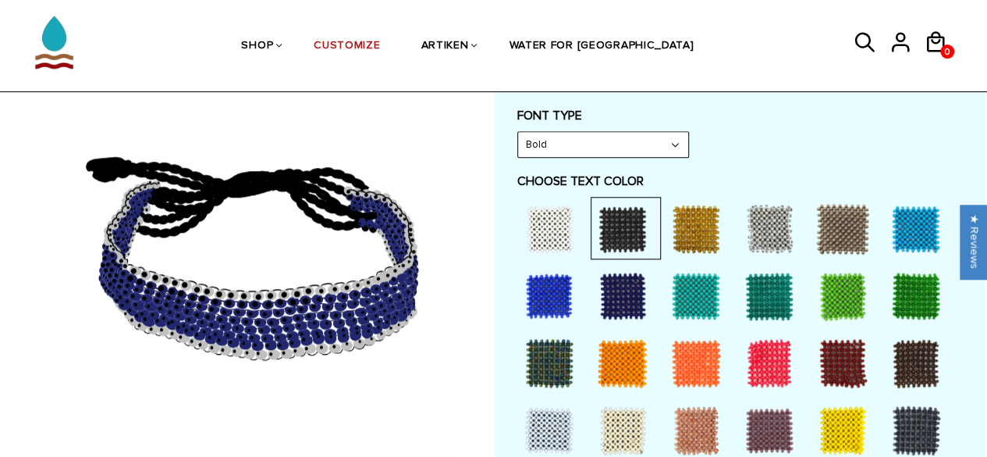
click at [562, 218] on div at bounding box center [549, 228] width 62 height 62
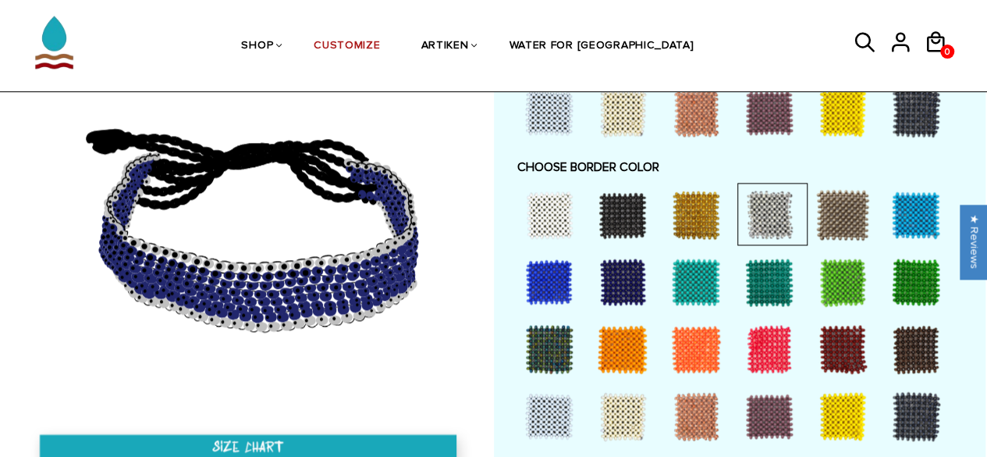
scroll to position [1055, 0]
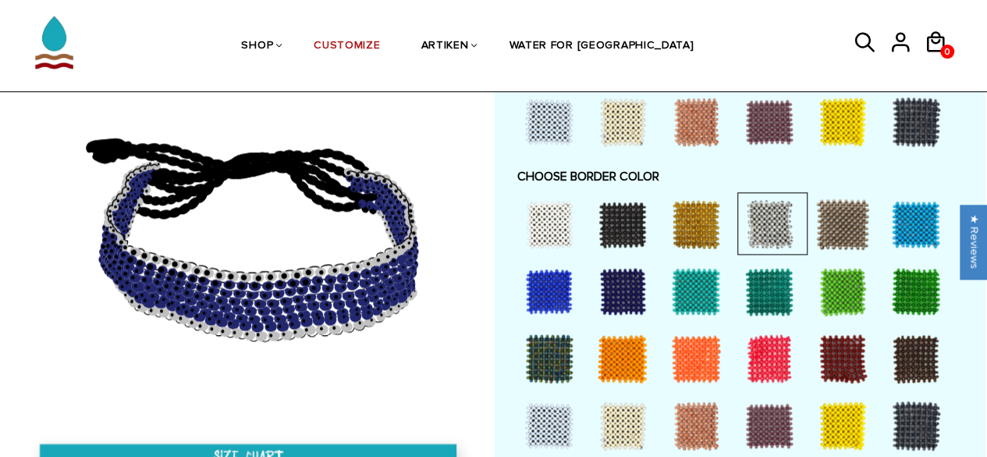
click at [542, 332] on div at bounding box center [549, 358] width 62 height 62
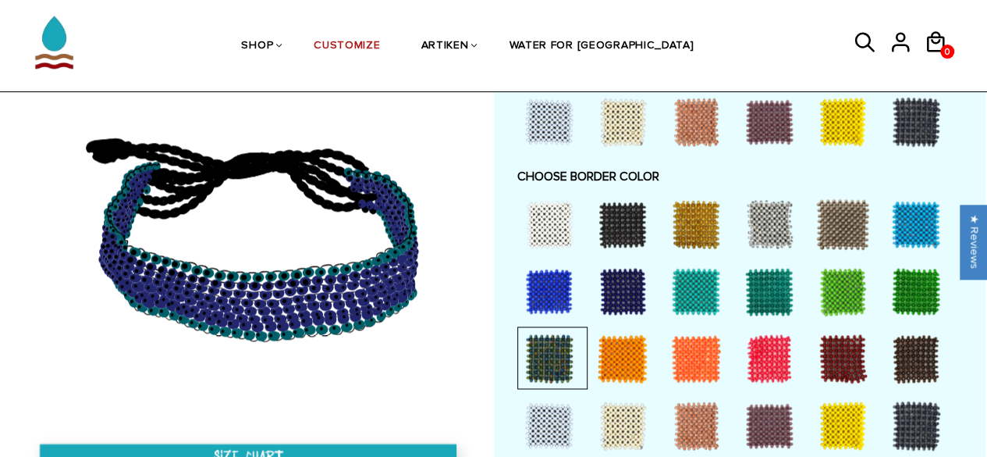
click at [768, 202] on div at bounding box center [769, 224] width 62 height 62
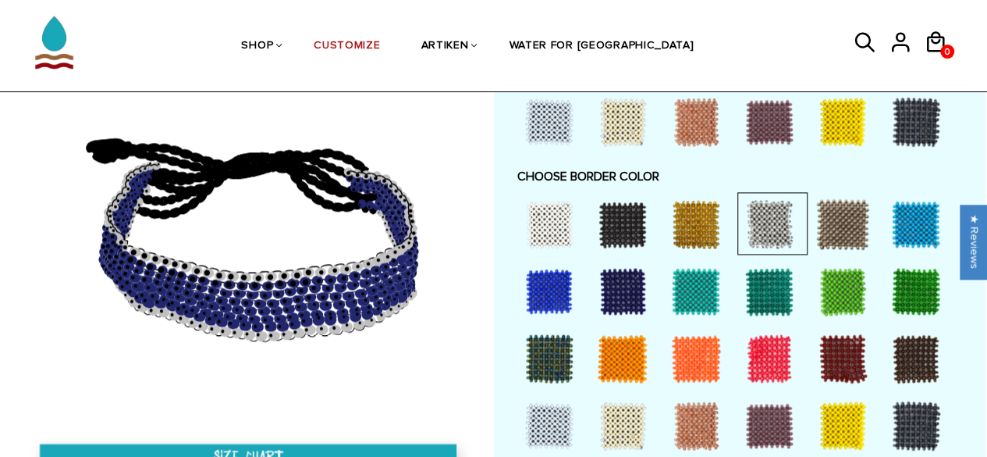
click at [851, 210] on div at bounding box center [843, 224] width 62 height 62
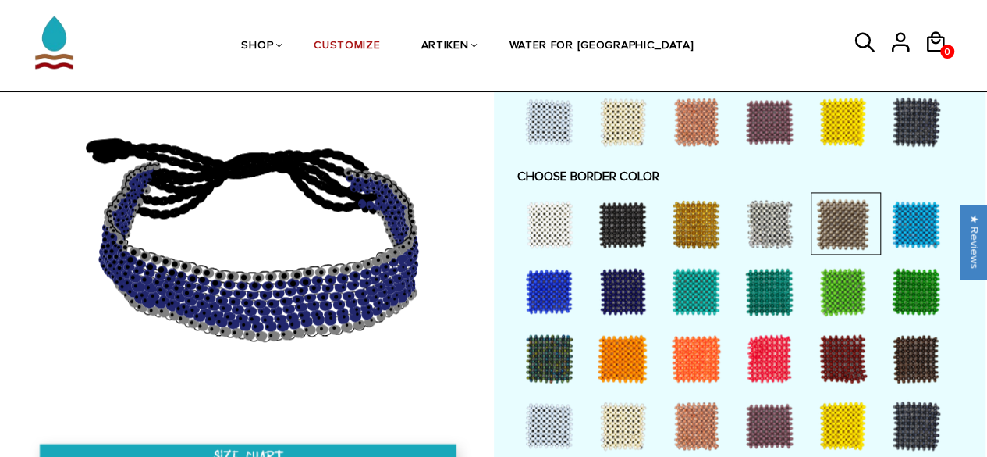
click at [802, 212] on div at bounding box center [773, 223] width 70 height 62
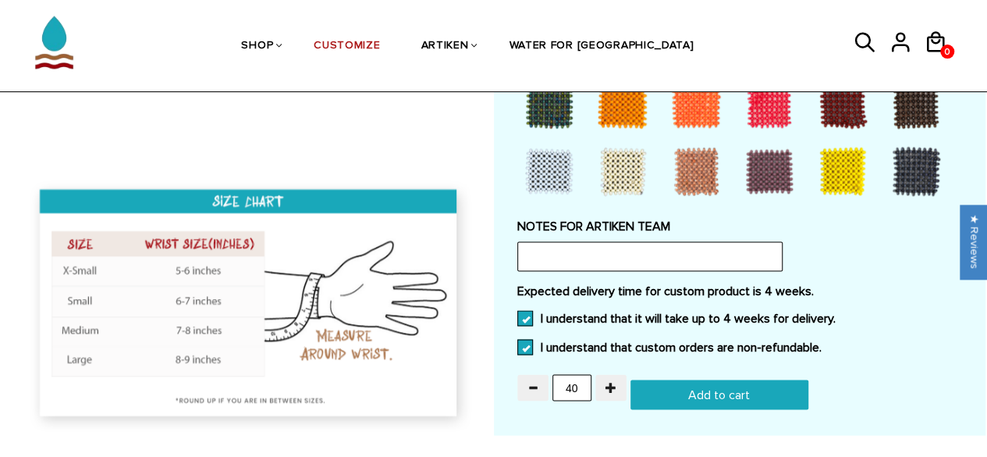
scroll to position [1371, 0]
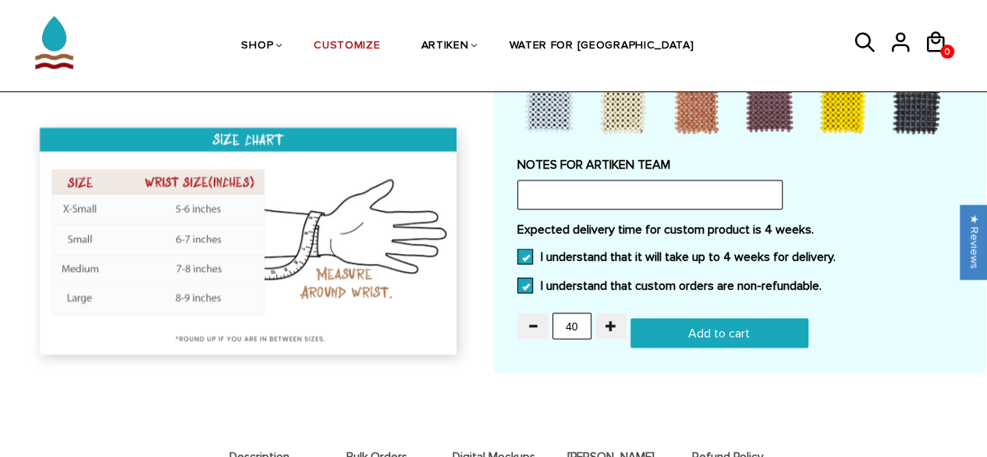
click at [724, 325] on input "Add to cart" at bounding box center [720, 333] width 178 height 30
type input "Add to cart"
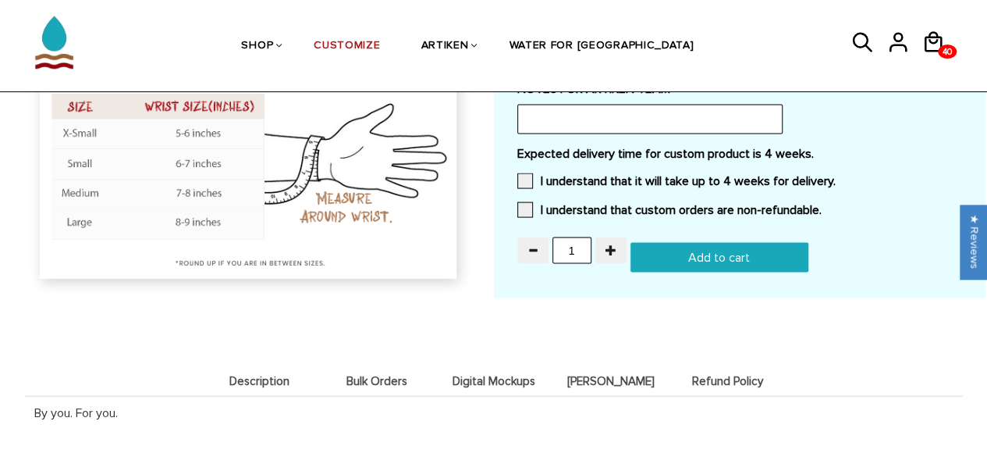
scroll to position [1371, 0]
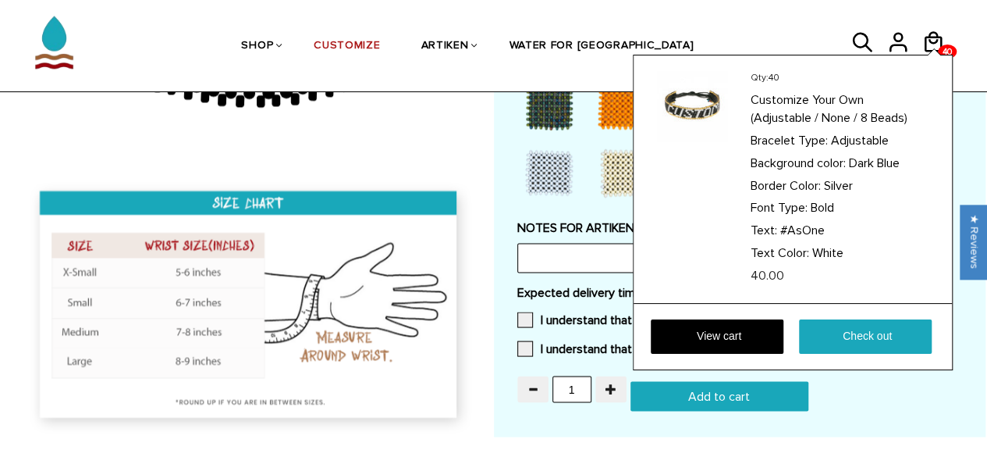
click at [926, 55] on div "Qty: 40 Customize Your Own (Adjustable / None / 8 Beads) Bracelet Type: Adjusta…" at bounding box center [793, 212] width 320 height 315
click at [746, 332] on link "View cart" at bounding box center [717, 336] width 133 height 34
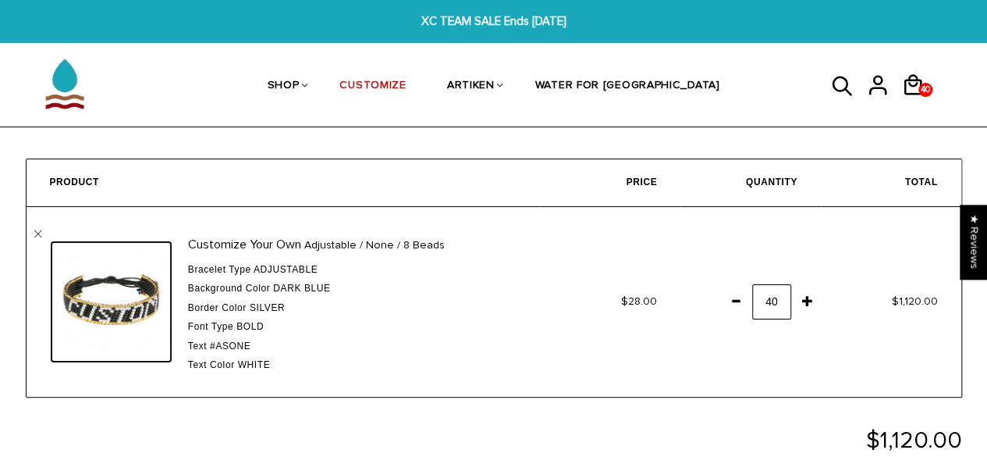
click at [133, 296] on img at bounding box center [111, 301] width 123 height 123
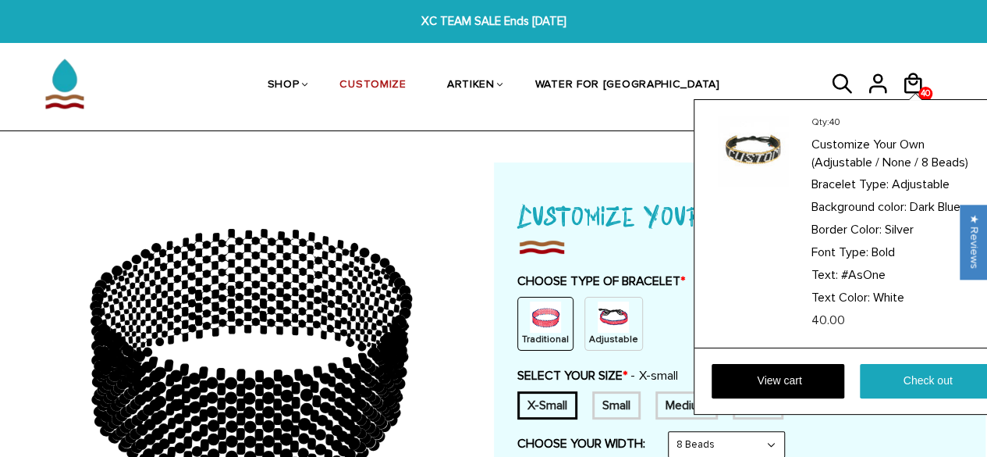
click at [911, 99] on div "Qty: 40 Customize Your Own (Adjustable / None / 8 Beads) Bracelet Type: Adjusta…" at bounding box center [854, 256] width 320 height 315
click at [770, 389] on link "View cart" at bounding box center [778, 381] width 133 height 34
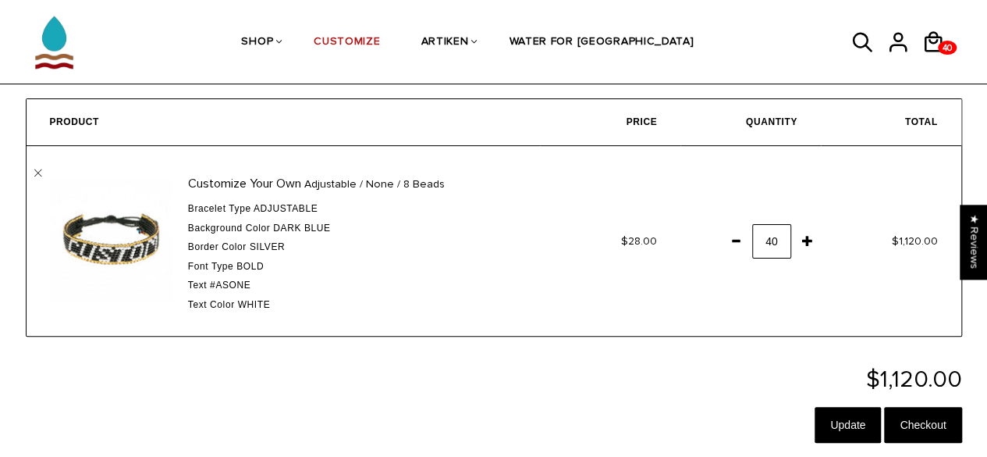
scroll to position [61, 0]
